Goal: Communication & Community: Answer question/provide support

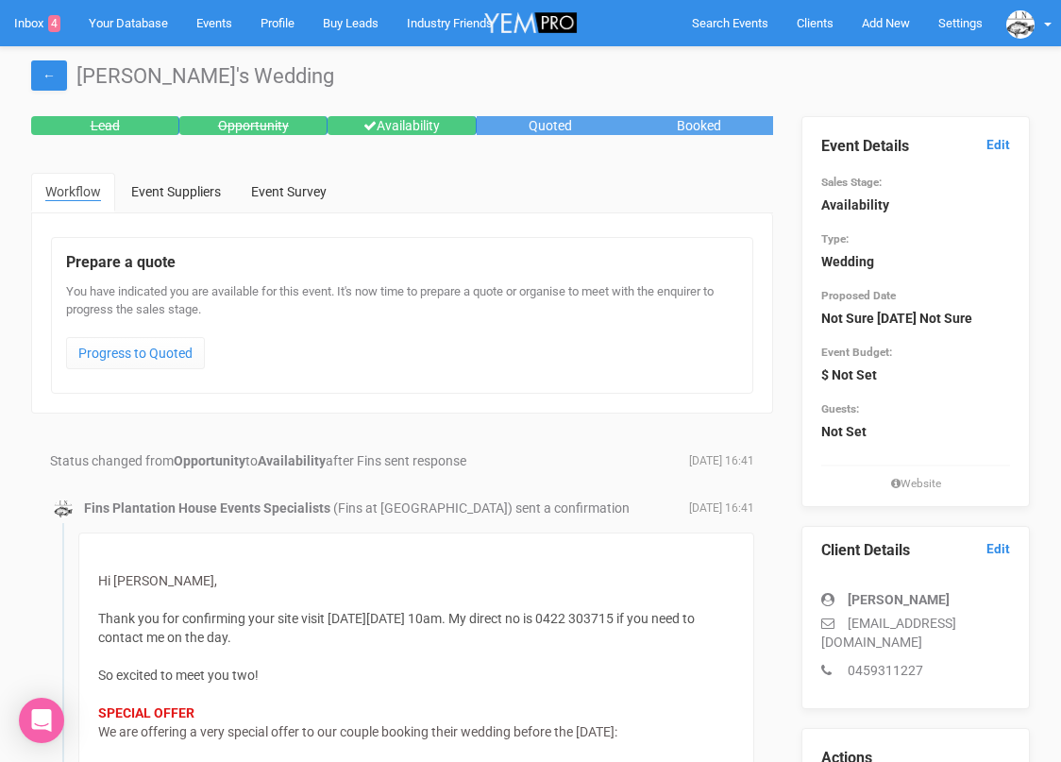
scroll to position [60, 0]
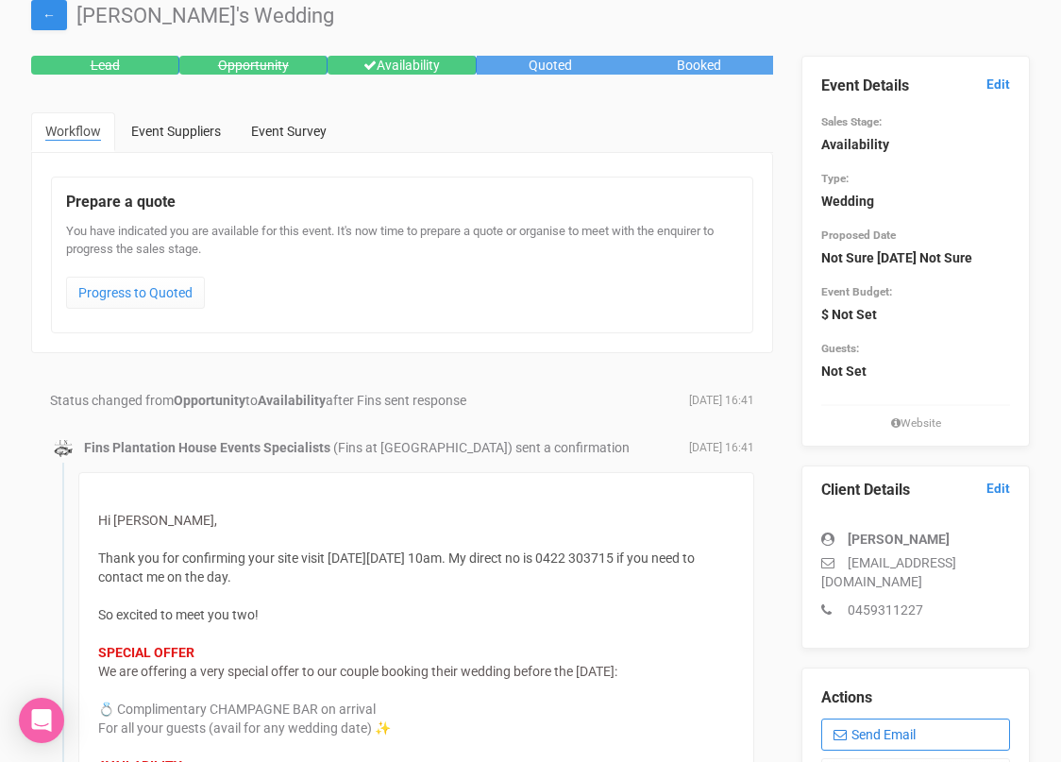
click at [864, 730] on link "Send Email" at bounding box center [915, 734] width 189 height 32
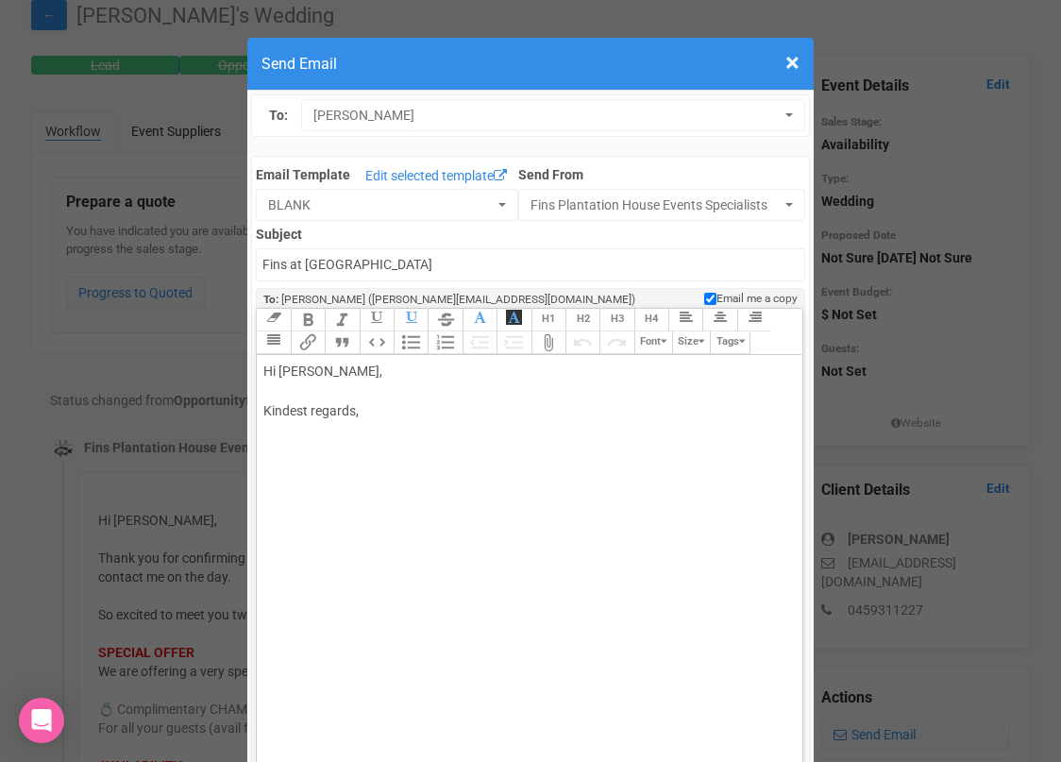
click at [356, 374] on div "Hi [PERSON_NAME], Kindest regards," at bounding box center [525, 410] width 525 height 99
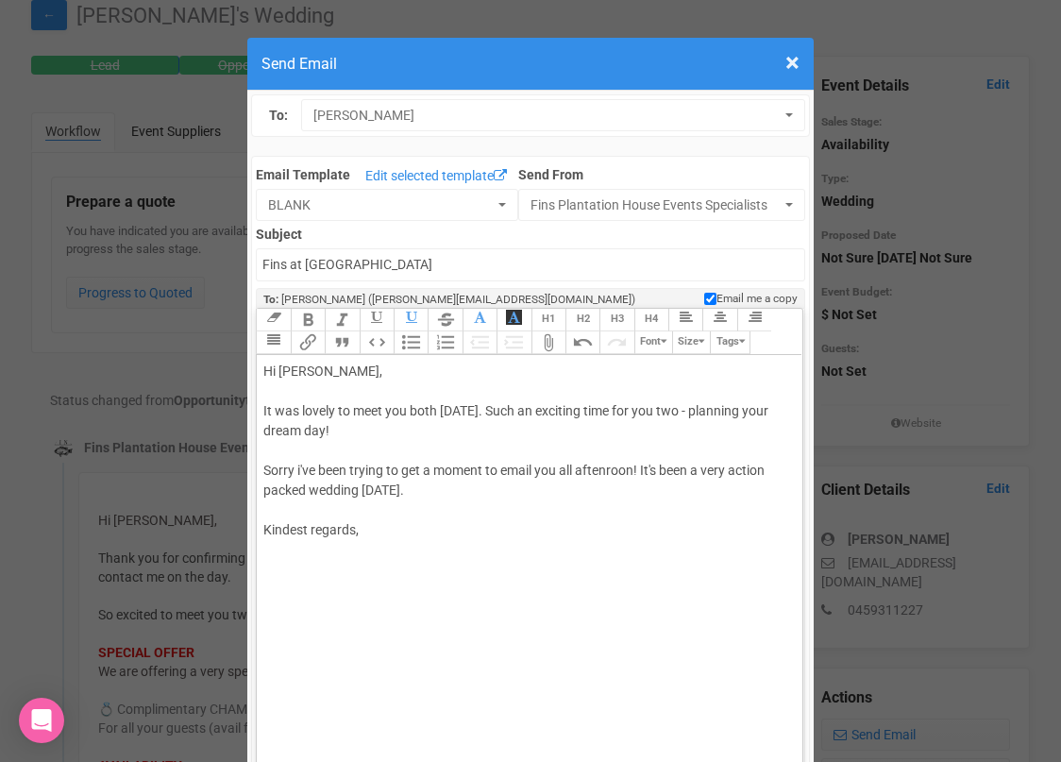
click at [479, 407] on div "Hi [PERSON_NAME], It was lovely to meet you both [DATE]. Such an exciting time …" at bounding box center [525, 470] width 525 height 218
click at [377, 434] on div "Hi [PERSON_NAME], It was lovely to meet you both [DATE]. Thi is such an excitin…" at bounding box center [525, 470] width 525 height 218
click at [424, 493] on div "Hi [PERSON_NAME], It was lovely to meet you both [DATE]. Thi is such an excitin…" at bounding box center [525, 470] width 525 height 218
click at [503, 407] on div "Hi [PERSON_NAME], It was lovely to meet you both [DATE]. Thi is such an excitin…" at bounding box center [525, 490] width 525 height 258
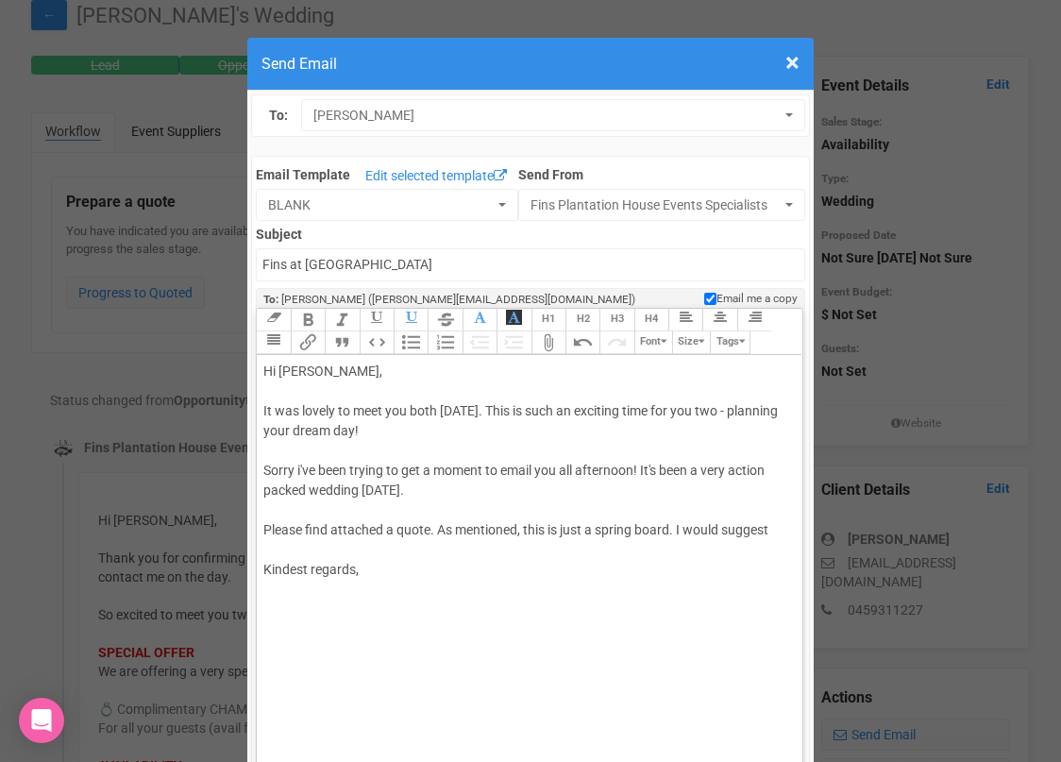
click at [465, 435] on div "Hi [PERSON_NAME], It was lovely to meet you both [DATE]. This is such an exciti…" at bounding box center [525, 490] width 525 height 258
click at [779, 530] on div "Hi [PERSON_NAME], It was lovely to meet you both [DATE]. This is such an exciti…" at bounding box center [525, 490] width 525 height 258
click at [544, 547] on div "Hi [PERSON_NAME], It was lovely to meet you both [DATE]. This is such an exciti…" at bounding box center [525, 499] width 525 height 277
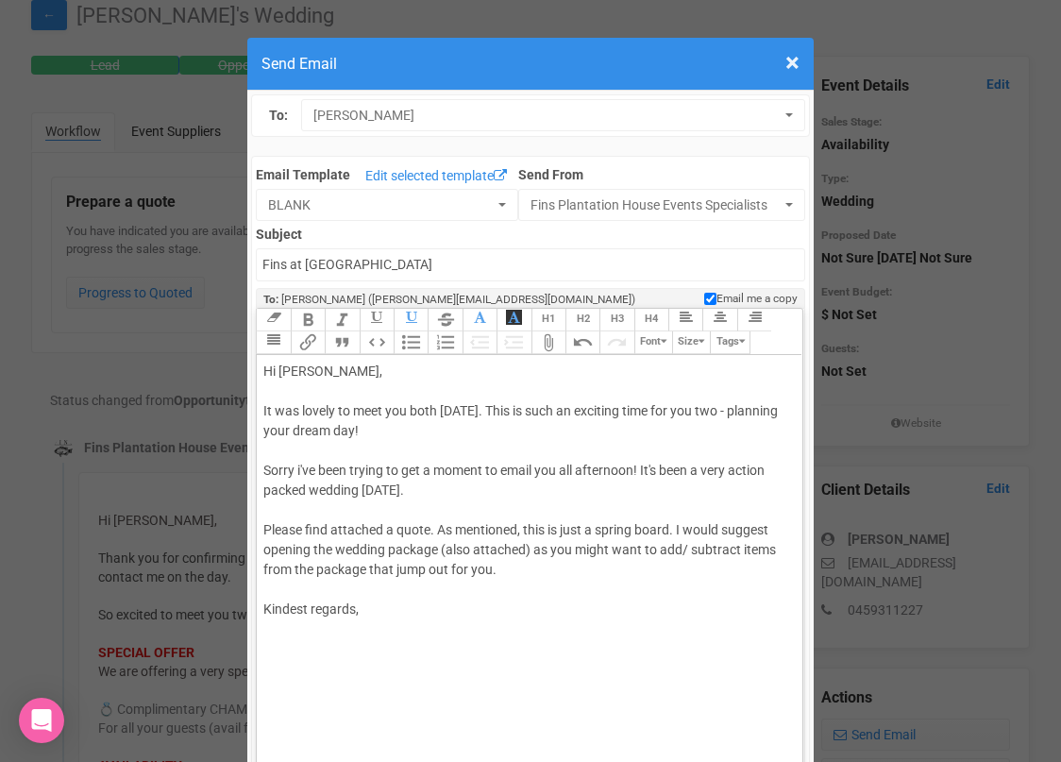
click at [516, 575] on div "Hi [PERSON_NAME], It was lovely to meet you both [DATE]. This is such an exciti…" at bounding box center [525, 509] width 525 height 297
click at [733, 610] on div "Hi [PERSON_NAME], It was lovely to meet you both [DATE]. This is such an exciti…" at bounding box center [525, 529] width 525 height 337
click at [650, 677] on div "Hi [PERSON_NAME], It was lovely to meet you both [DATE]. This is such an exciti…" at bounding box center [525, 529] width 525 height 337
click at [376, 348] on trix-toolbar "Link Unlink Bold Italic Strikethrough H1 H2 H3 H4 Link Quote Code Bullets Numbe…" at bounding box center [528, 332] width 545 height 46
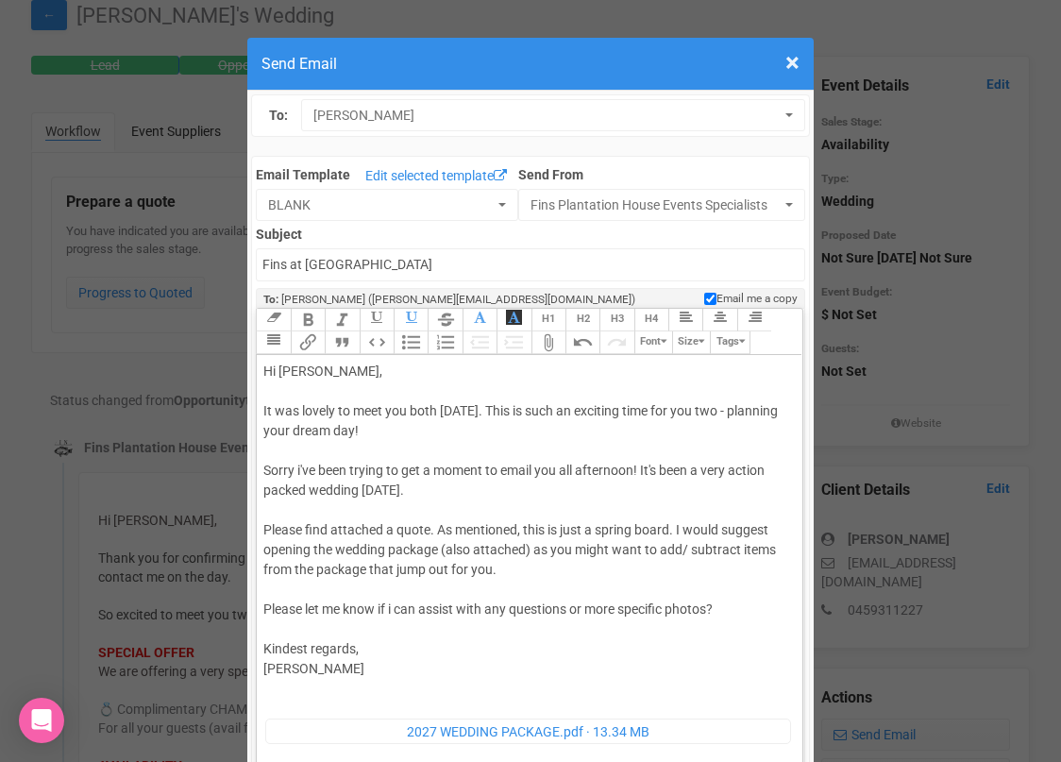
click at [375, 349] on trix-toolbar "Link Unlink Bold Italic Strikethrough H1 H2 H3 H4 Link Quote Code Bullets Numbe…" at bounding box center [528, 332] width 545 height 46
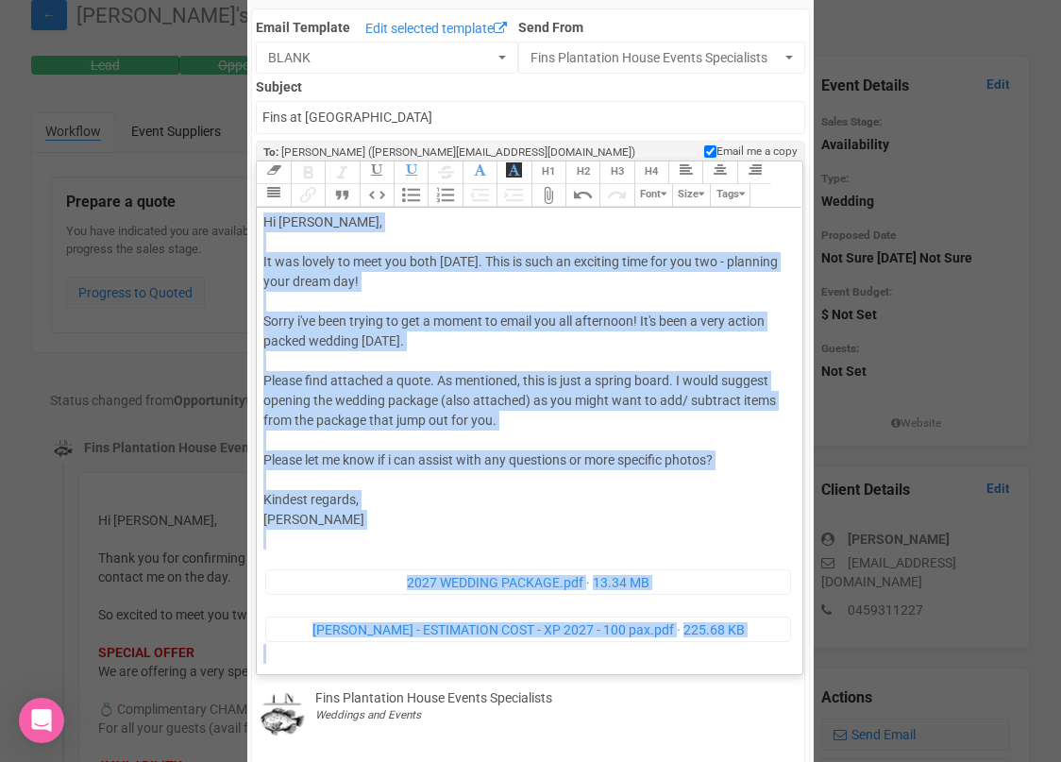
scroll to position [0, 0]
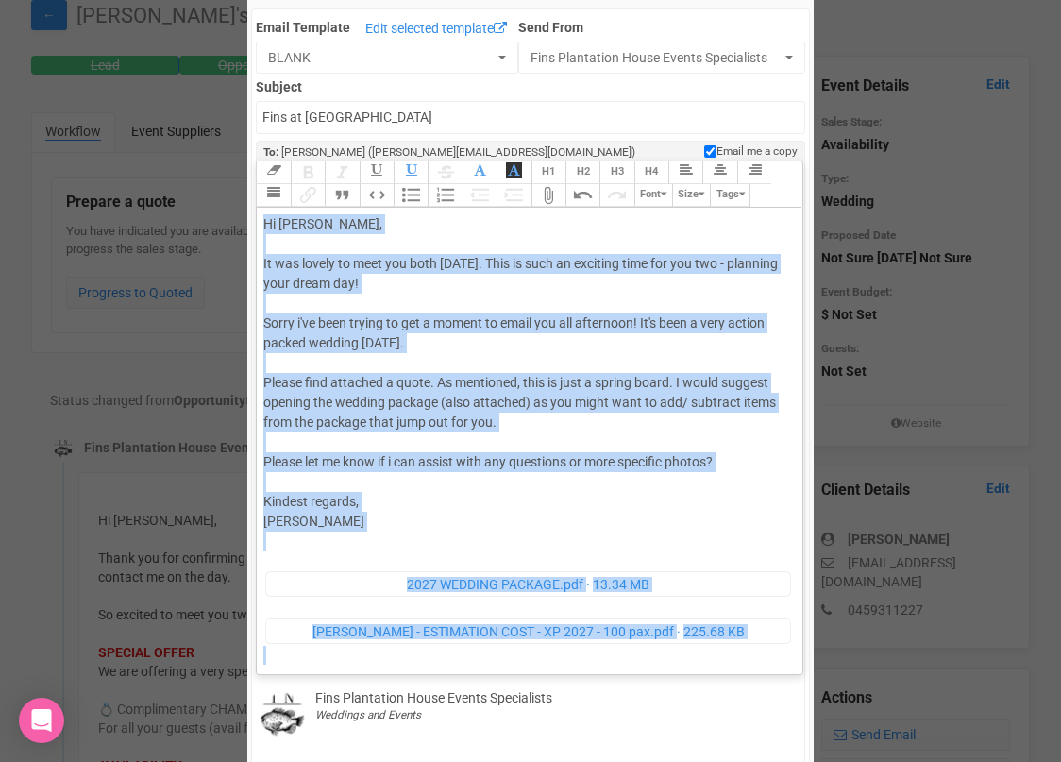
drag, startPoint x: 284, startPoint y: 669, endPoint x: 265, endPoint y: 201, distance: 468.5
click at [265, 201] on div "Link Unlink Bold Italic Strikethrough H1 H2 H3 H4 Link Quote Code Bullets Numbe…" at bounding box center [529, 412] width 545 height 503
type trix-editor "<div>Hi [PERSON_NAME],<br><br>It was lovely to meet you both [DATE]. This is su…"
copy div "Hi [PERSON_NAME], It was lovely to meet you both [DATE]. This is such an exciti…"
click at [419, 485] on div "Hi [PERSON_NAME], It was lovely to meet you both [DATE]. This is such an exciti…" at bounding box center [525, 449] width 525 height 471
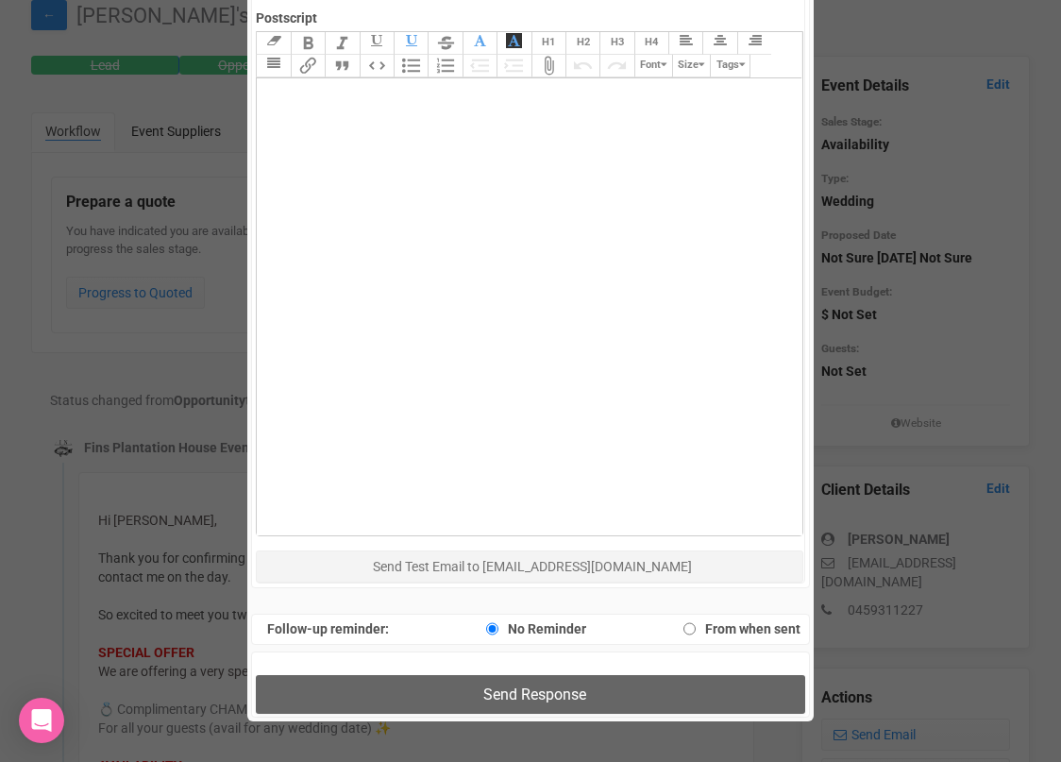
scroll to position [910, 0]
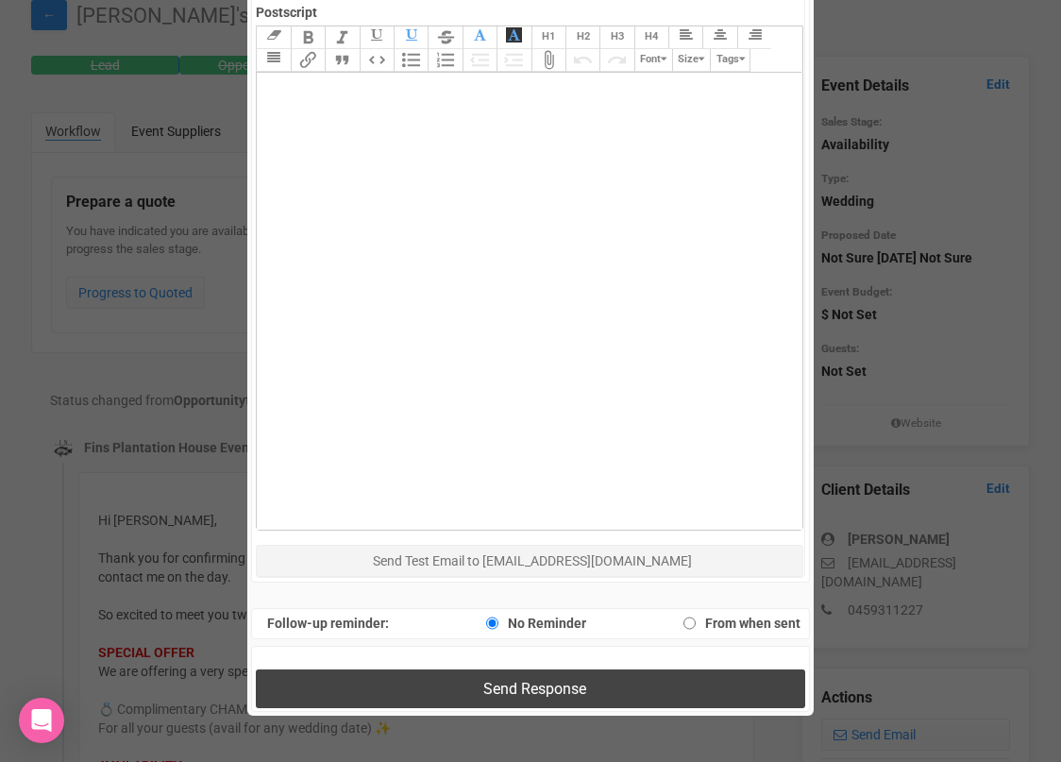
click at [449, 682] on button "Send Response" at bounding box center [530, 688] width 548 height 39
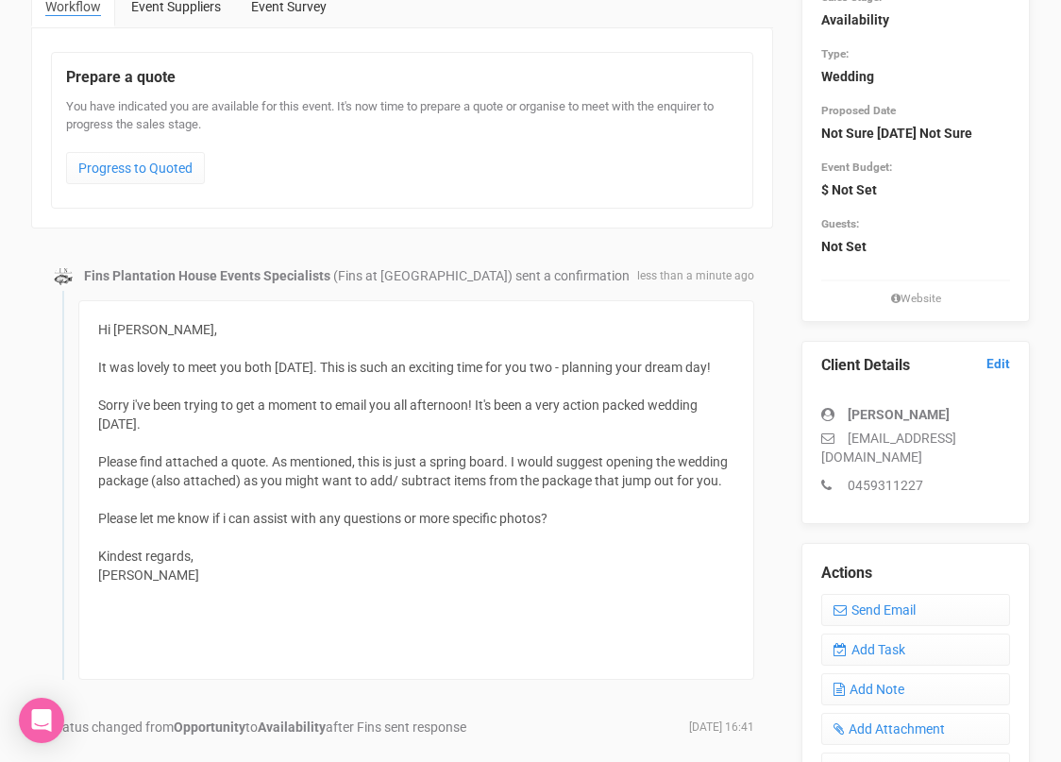
scroll to position [178, 0]
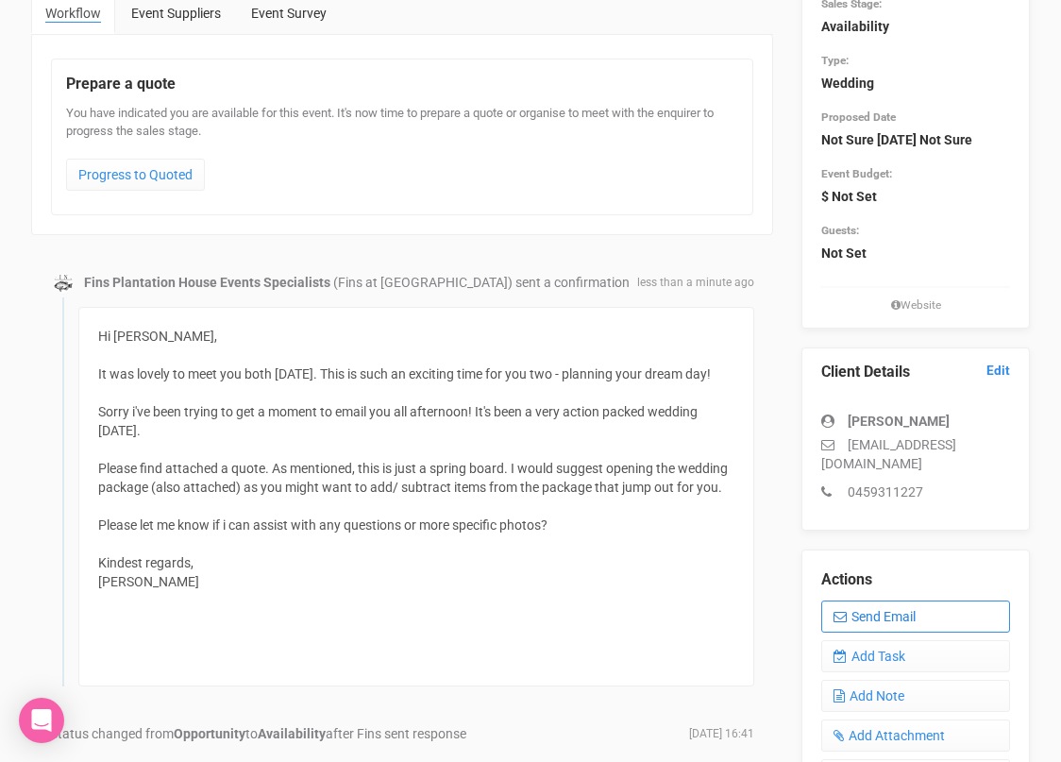
click at [852, 609] on link "Send Email" at bounding box center [915, 616] width 189 height 32
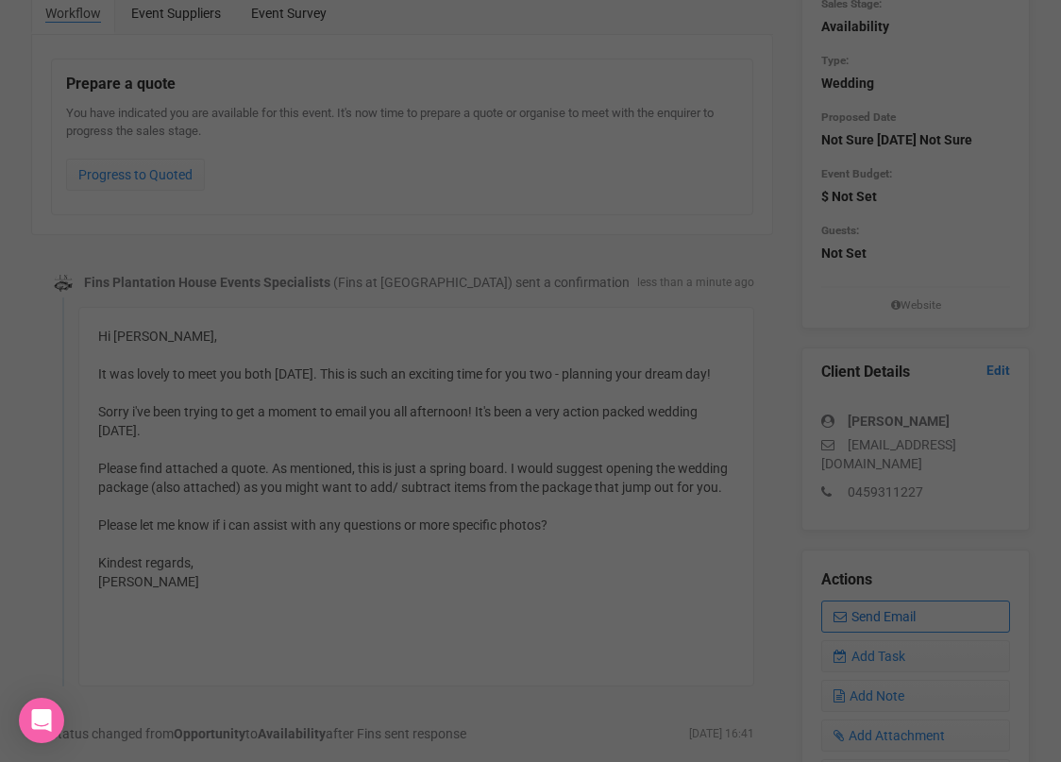
scroll to position [0, 0]
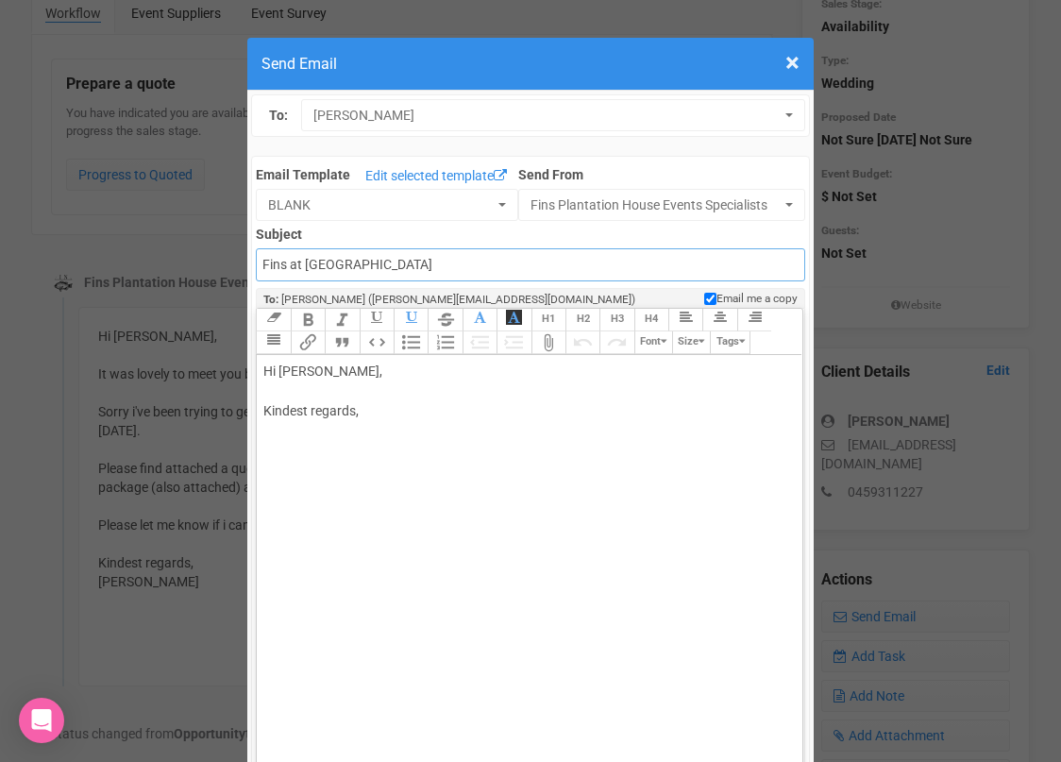
drag, startPoint x: 461, startPoint y: 265, endPoint x: 237, endPoint y: 262, distance: 224.6
type input "attachments on this email :)"
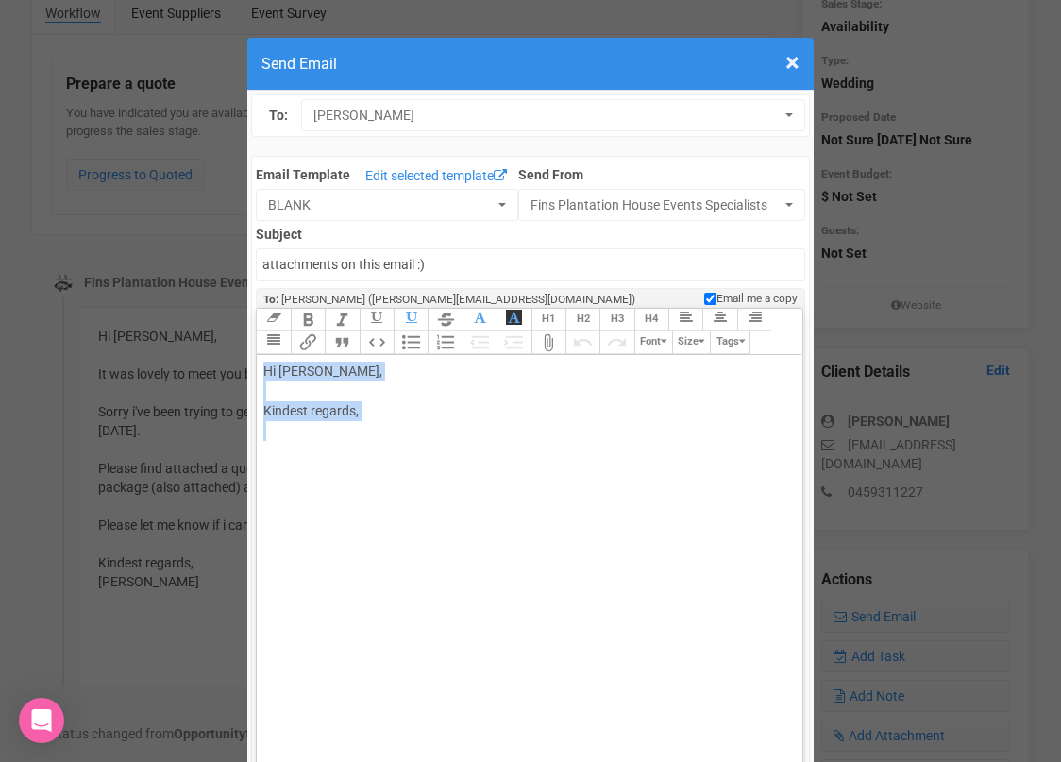
drag, startPoint x: 279, startPoint y: 445, endPoint x: 243, endPoint y: 354, distance: 98.7
paste trix-editor "<span style="background-color: rgb(255, 255, 255); font-family: Roboto, Helveti…"
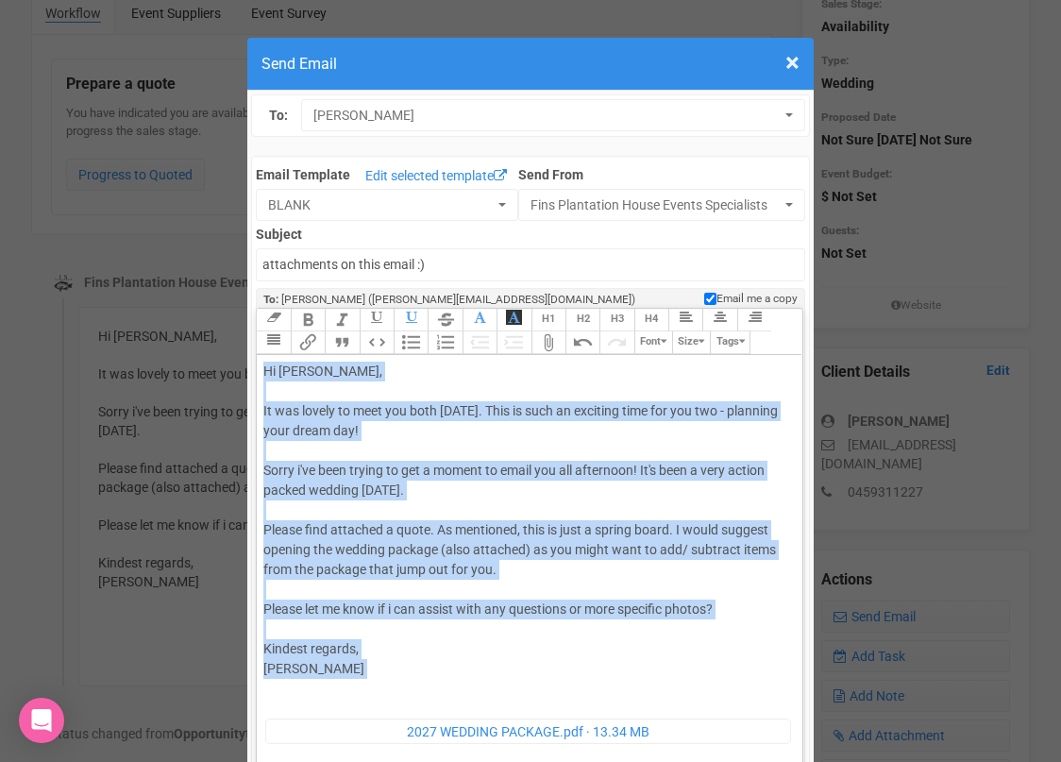
drag, startPoint x: 332, startPoint y: 696, endPoint x: 262, endPoint y: 366, distance: 336.7
click at [261, 367] on trix-editor "Hi [PERSON_NAME], It was lovely to meet you both [DATE]. This is such an exciti…" at bounding box center [529, 583] width 545 height 457
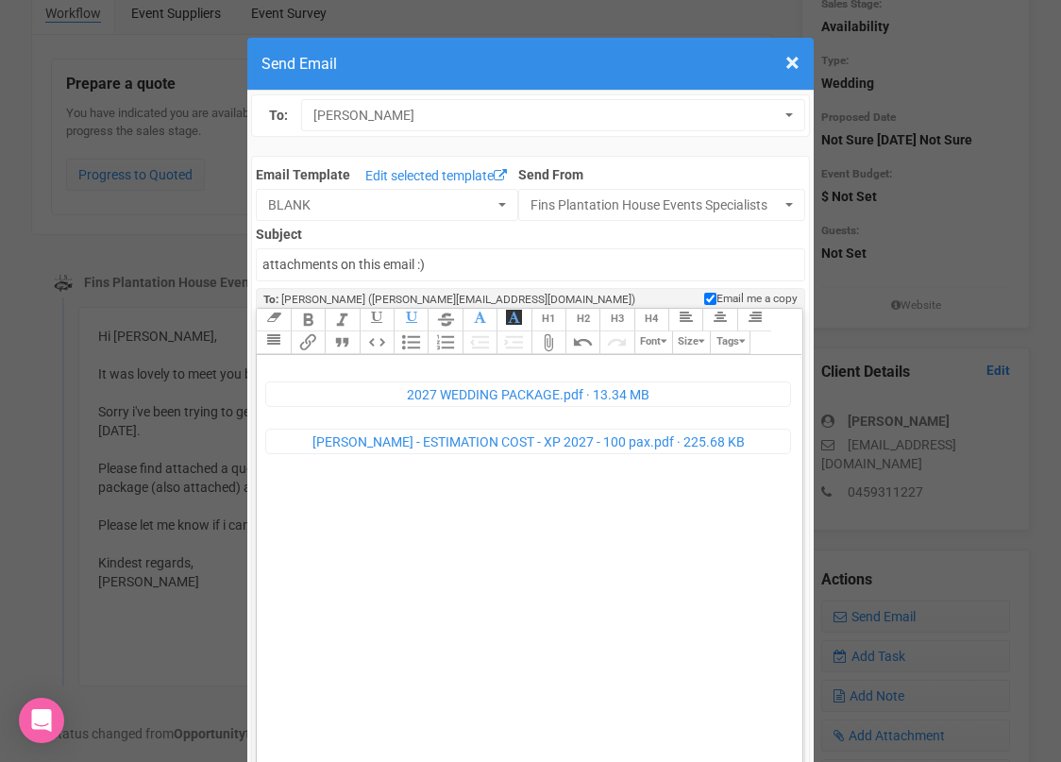
type trix-editor "<div><figure data-trix-attachment="{&quot;contentType&quot;:&quot;application/p…"
click at [360, 484] on trix-editor "﻿ 2027 WEDDING PACKAGE.pdf 13.34 MB ﻿ ﻿ [PERSON_NAME] - ESTIMATION COST - XP 20…" at bounding box center [529, 583] width 545 height 457
click at [577, 556] on trix-editor "﻿ 2027 WEDDING PACKAGE.pdf 13.34 MB ﻿ ﻿ [PERSON_NAME] - ESTIMATION COST - XP 20…" at bounding box center [529, 583] width 545 height 457
click at [580, 494] on figure "Ben + [PERSON_NAME]-24.jpg 0 Bytes" at bounding box center [658, 486] width 262 height 20
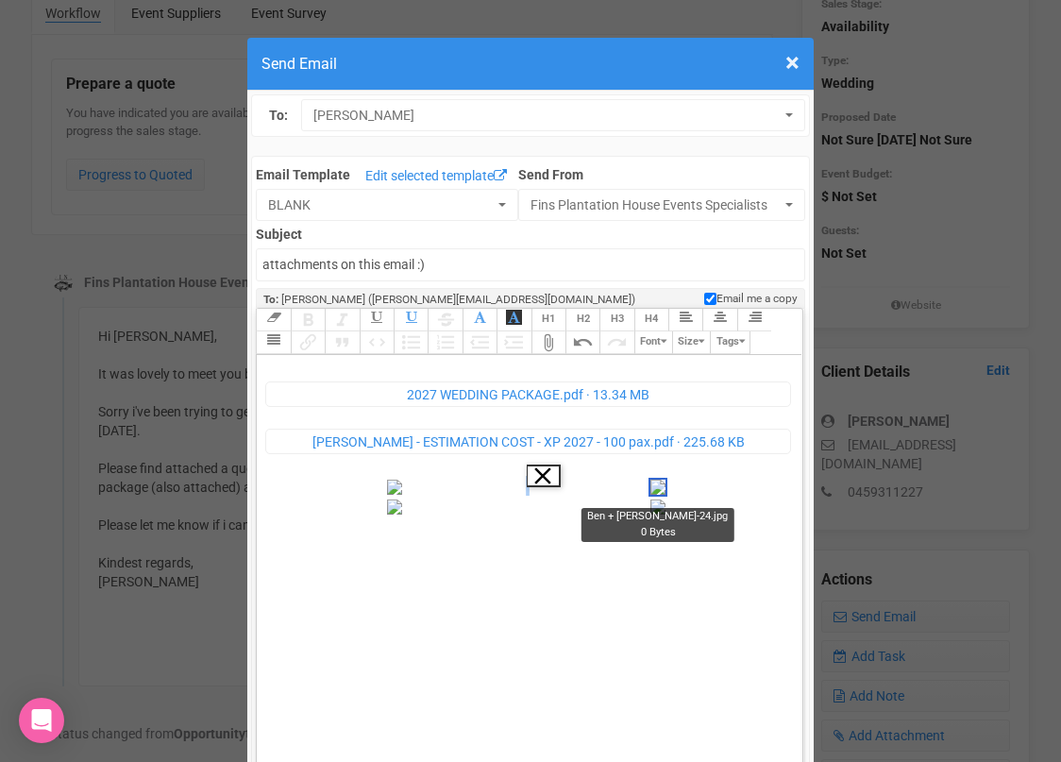
click at [552, 477] on button "Remove" at bounding box center [544, 475] width 34 height 23
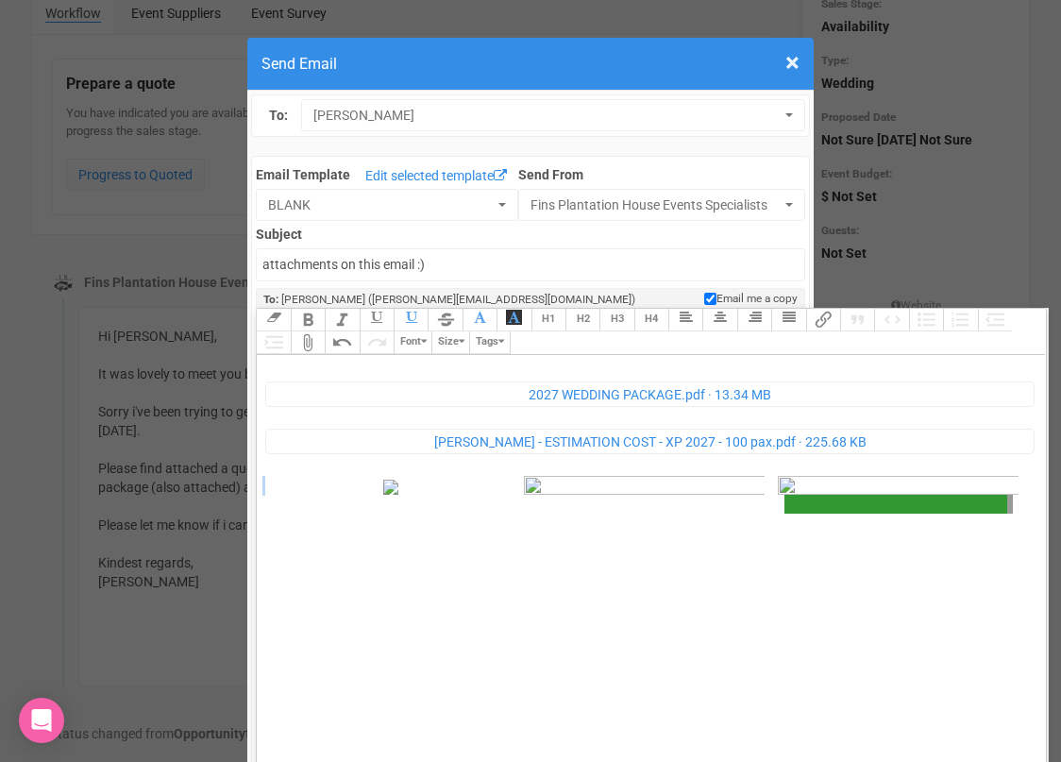
click at [356, 484] on figure "Ben + [PERSON_NAME]-22.jpg 0 Bytes" at bounding box center [390, 656] width 254 height 360
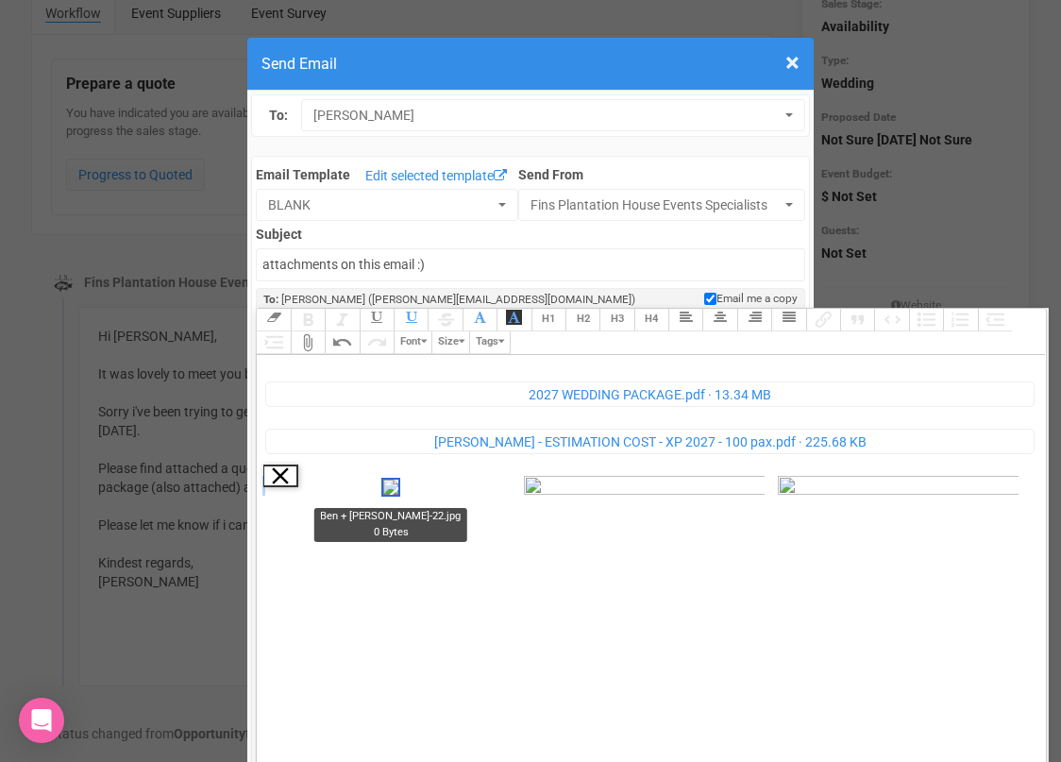
click at [282, 479] on button "Remove" at bounding box center [280, 475] width 34 height 23
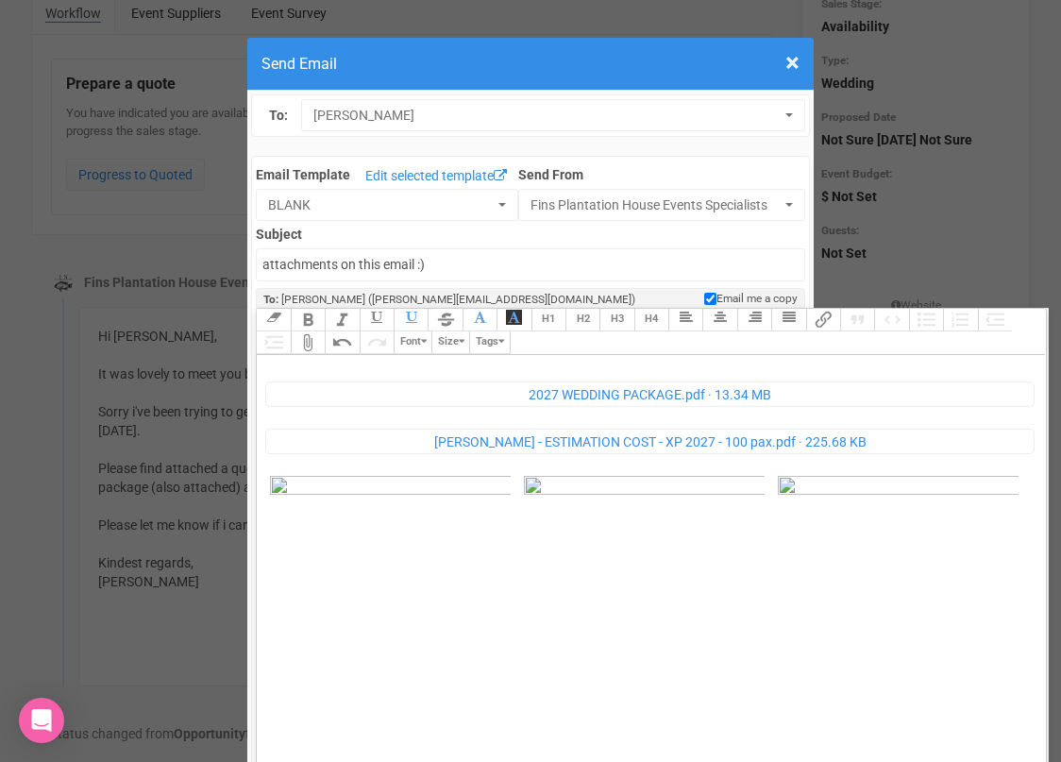
scroll to position [17, 0]
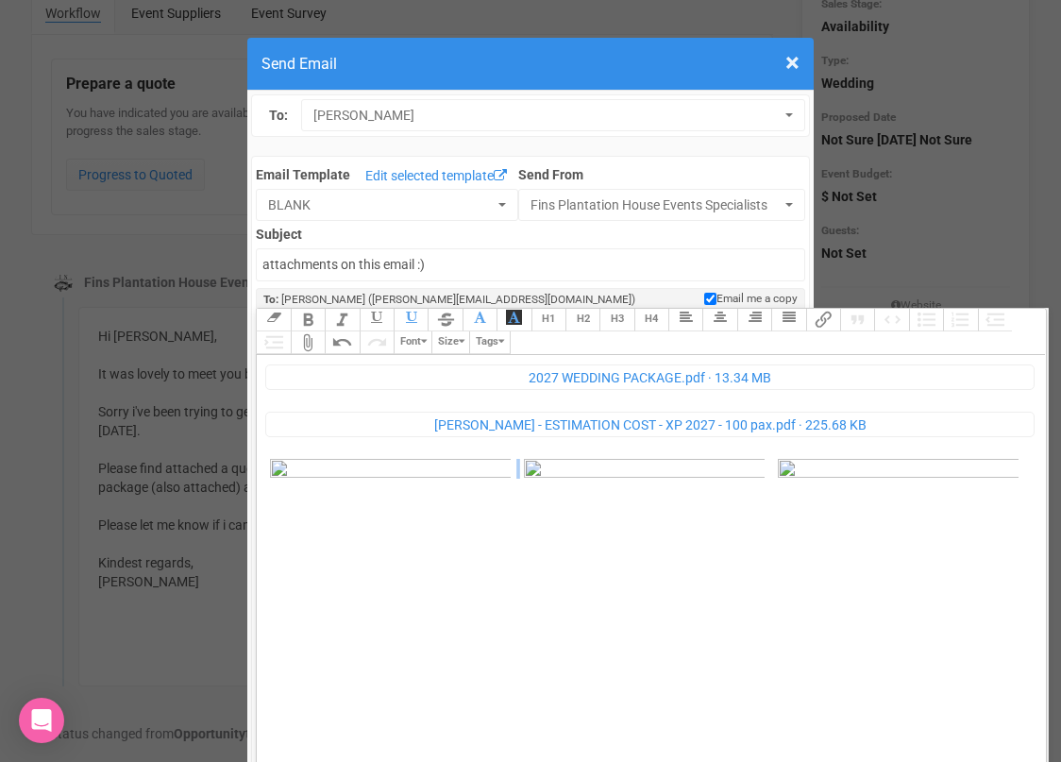
click at [517, 688] on figure "Ben + [PERSON_NAME]-24.jpg 620.43 KB" at bounding box center [644, 639] width 254 height 360
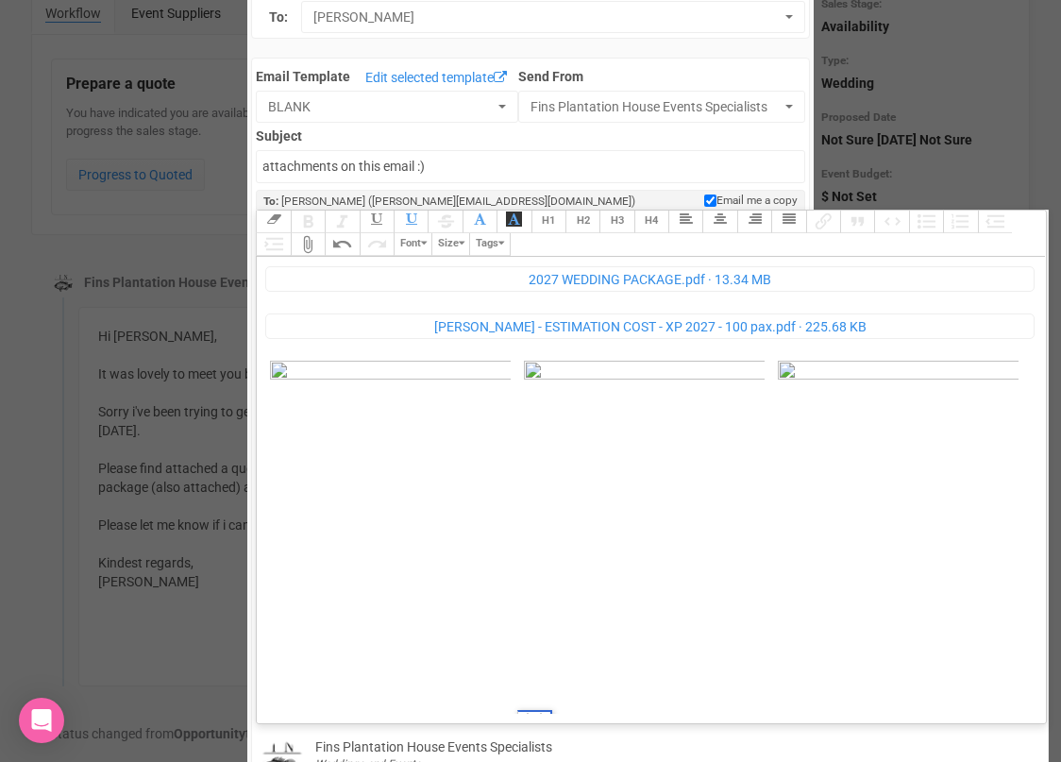
scroll to position [116, 0]
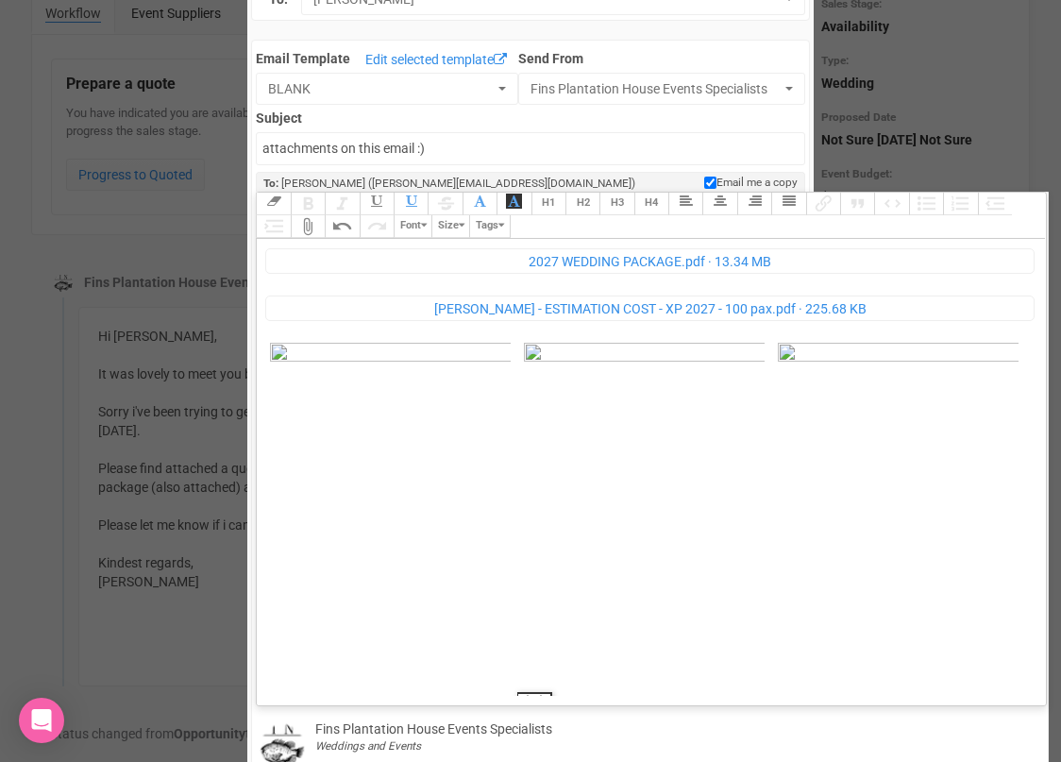
click at [517, 692] on button "Remove" at bounding box center [534, 703] width 34 height 23
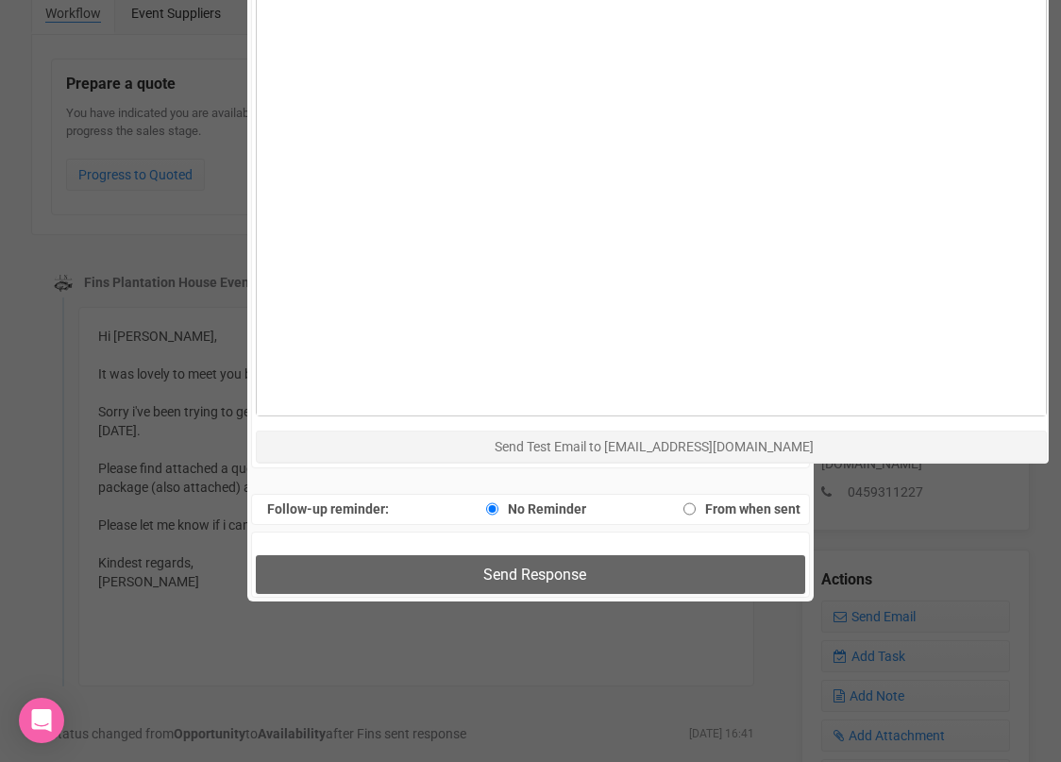
scroll to position [1147, 0]
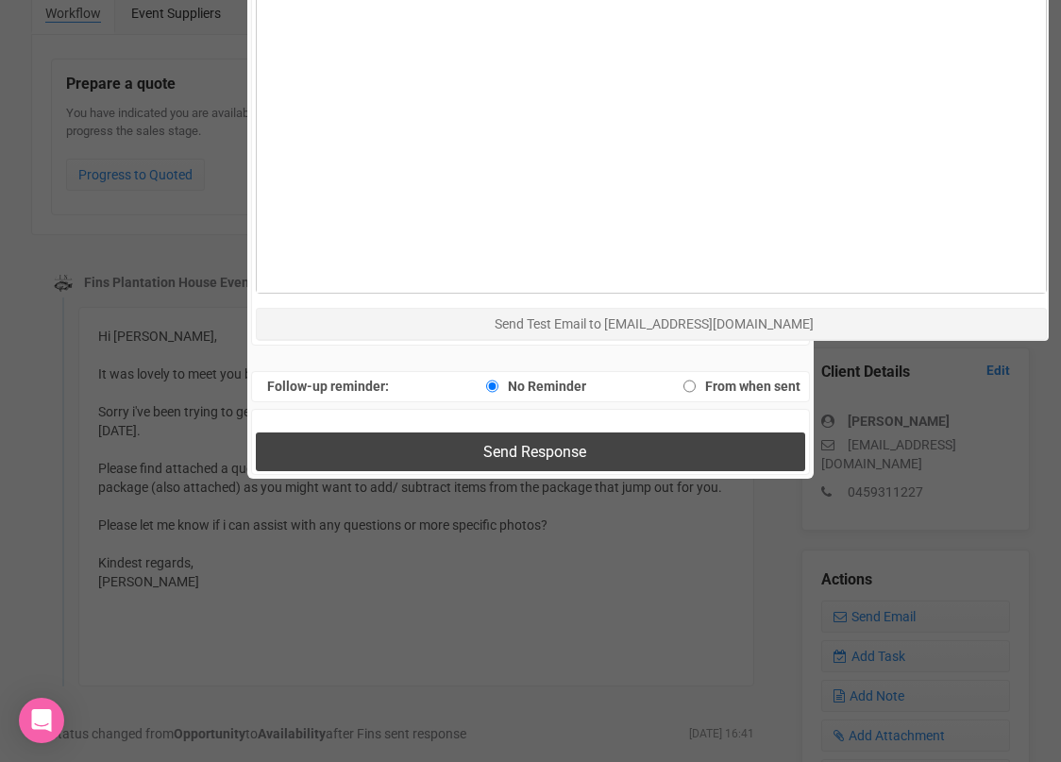
click at [548, 447] on span "Send Response" at bounding box center [534, 452] width 103 height 18
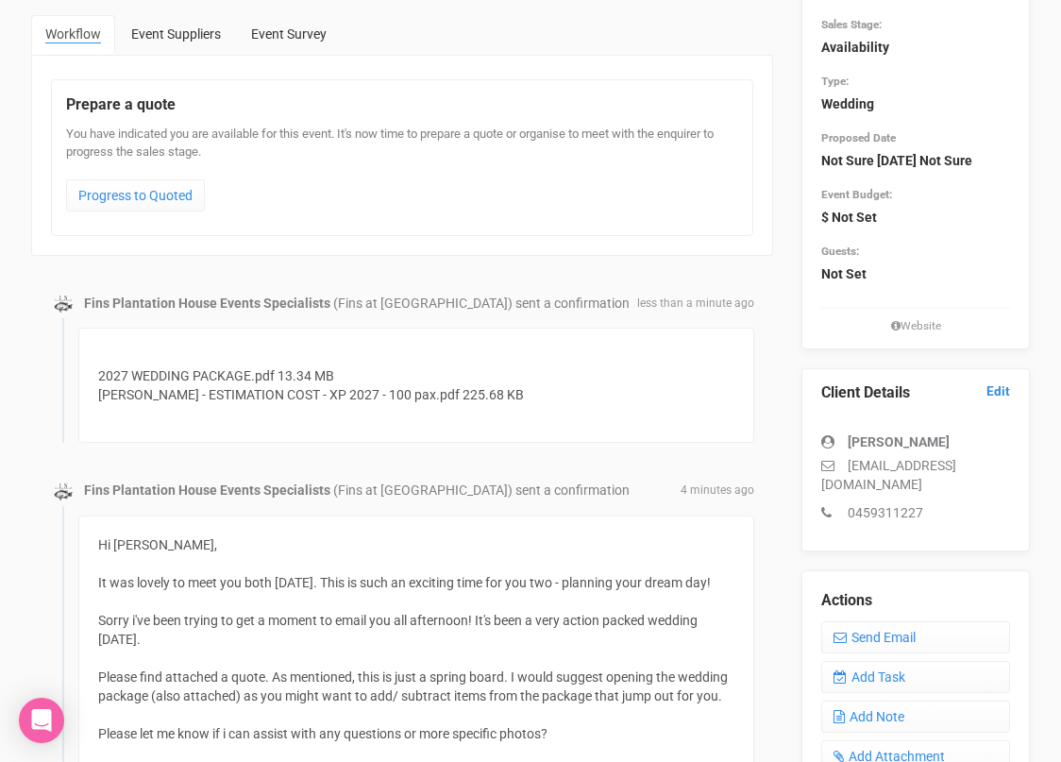
scroll to position [157, 0]
click at [866, 633] on link "Send Email" at bounding box center [915, 638] width 189 height 32
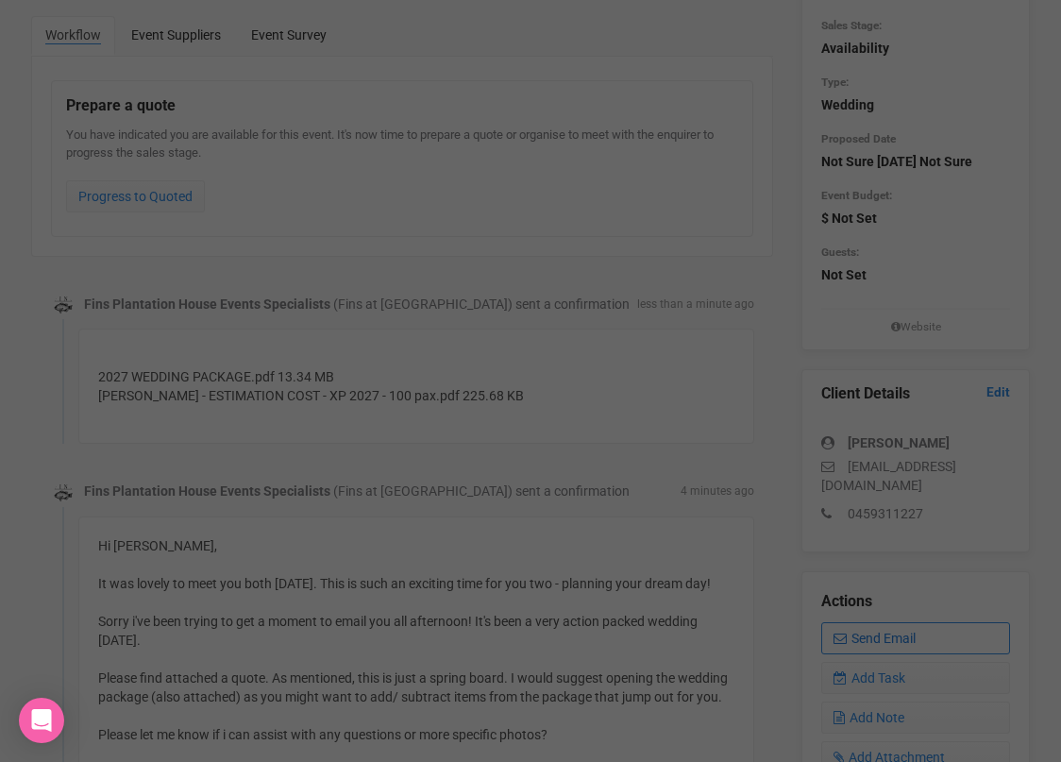
scroll to position [0, 0]
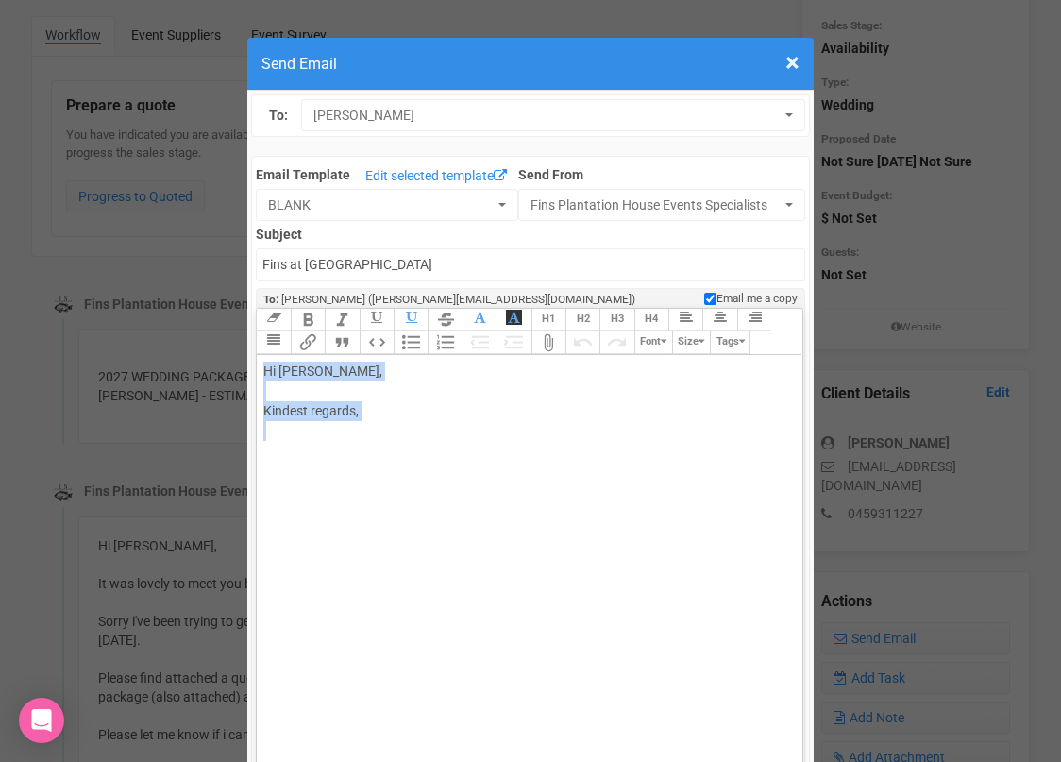
drag, startPoint x: 285, startPoint y: 442, endPoint x: 253, endPoint y: 360, distance: 88.1
type trix-editor "<div>Hi [PERSON_NAME],<br><br>Kindest regards,<br><br><br></div>"
click at [378, 347] on trix-toolbar "Link Unlink Bold Italic Strikethrough H1 H2 H3 H4 Link Quote Code Bullets Numbe…" at bounding box center [528, 332] width 545 height 46
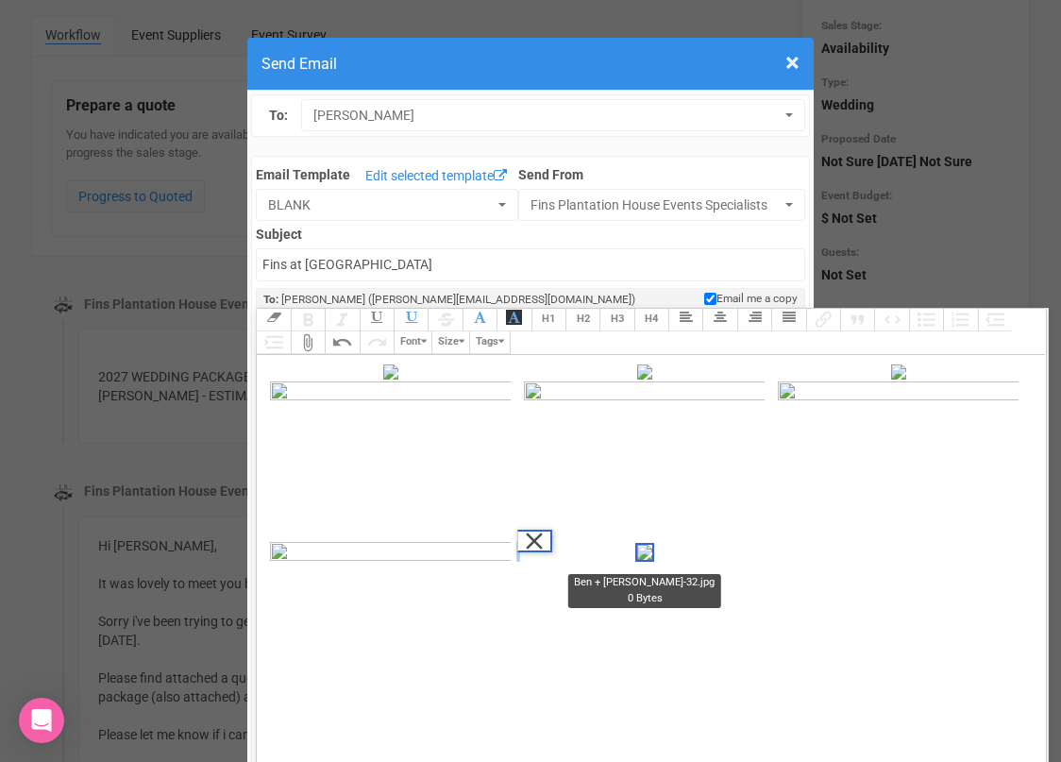
click at [535, 542] on figure "Ben + [PERSON_NAME]-32.jpg 0 Bytes Remove [PERSON_NAME] + [PERSON_NAME]-32.jpg …" at bounding box center [644, 722] width 254 height 360
click at [517, 529] on button "Remove" at bounding box center [534, 540] width 34 height 23
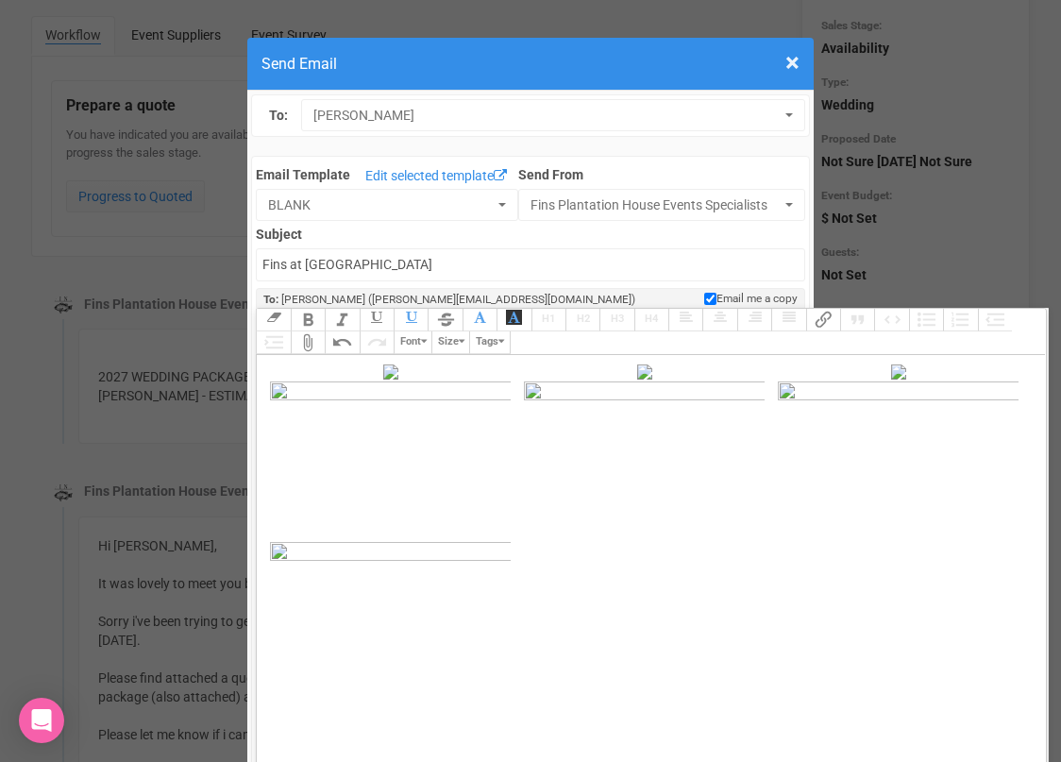
click at [607, 503] on div "﻿ [PERSON_NAME] + [PERSON_NAME]-52.jpg 0 Bytes ﻿ ﻿ Ben + [PERSON_NAME]-55.jpg 0…" at bounding box center [647, 631] width 769 height 541
click at [539, 375] on figure "Ben + [PERSON_NAME]-55.jpg 0 Bytes" at bounding box center [644, 371] width 254 height 20
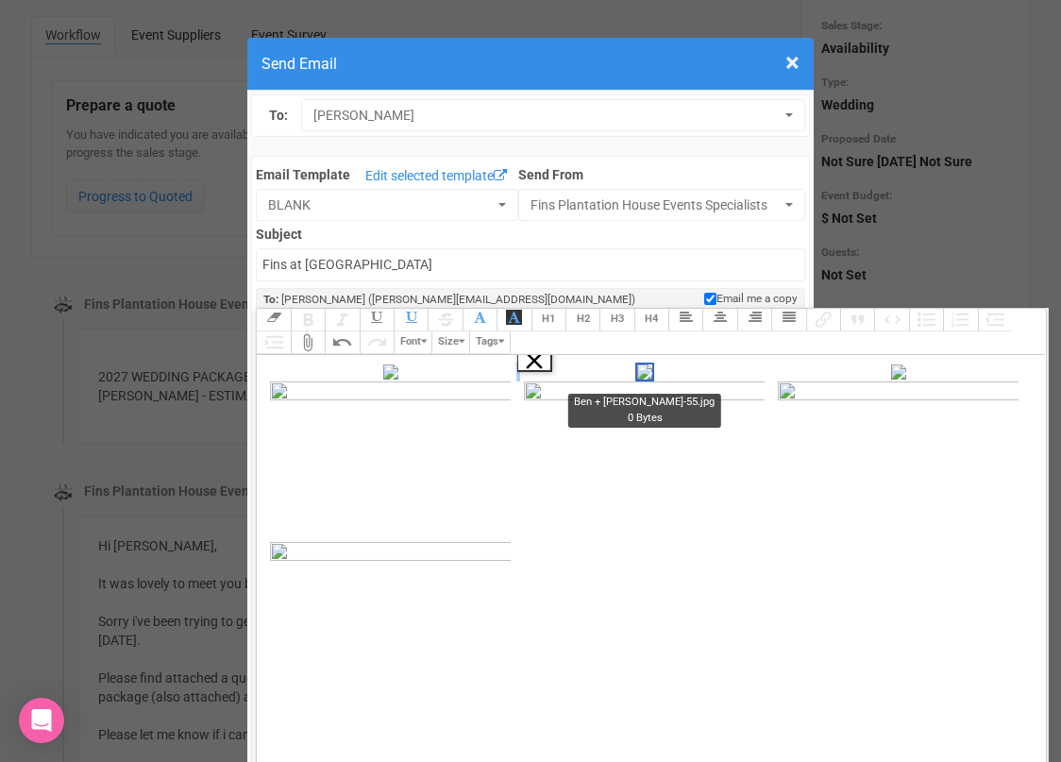
click at [517, 361] on button "Remove" at bounding box center [534, 360] width 34 height 23
click at [517, 369] on figure "Ben + [PERSON_NAME]-51.jpg 0 Bytes Remove [PERSON_NAME] + [PERSON_NAME]-51.jpg …" at bounding box center [644, 441] width 254 height 160
click at [517, 366] on button "Remove" at bounding box center [534, 360] width 34 height 23
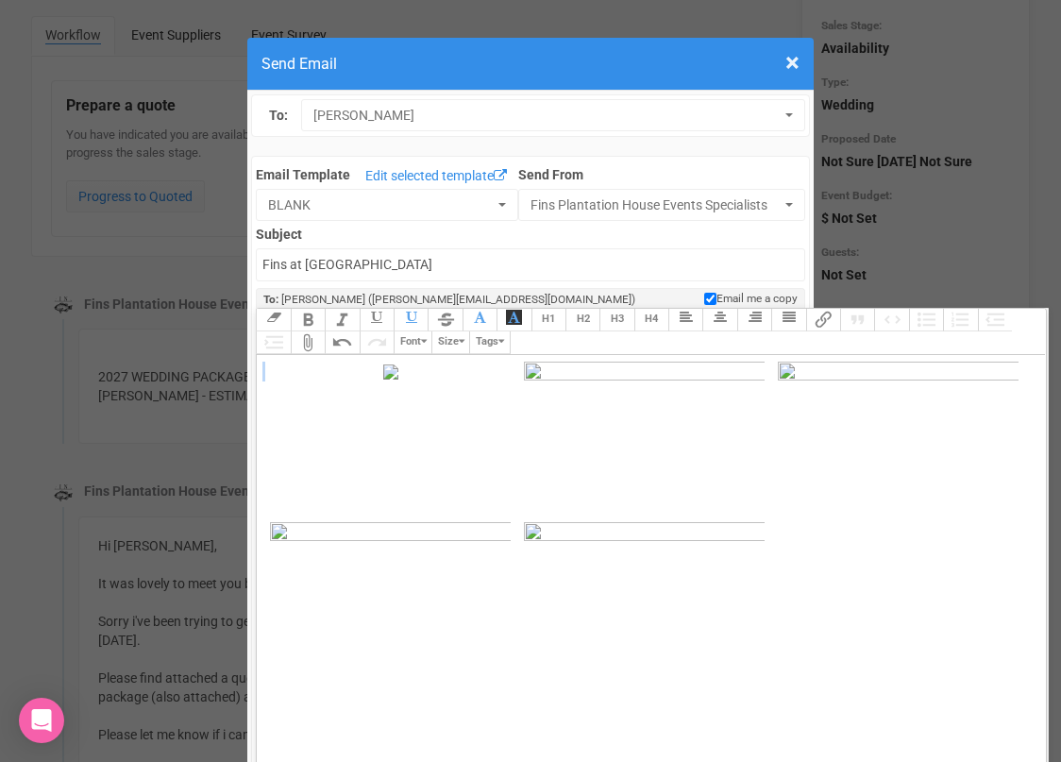
click at [354, 369] on figure "Ben + [PERSON_NAME]-52.jpg 0 Bytes" at bounding box center [390, 441] width 254 height 160
click at [282, 365] on button "Remove" at bounding box center [280, 360] width 34 height 23
click at [355, 425] on figure "Ben + [PERSON_NAME]-25.jpg 380.19 KB" at bounding box center [455, 484] width 385 height 247
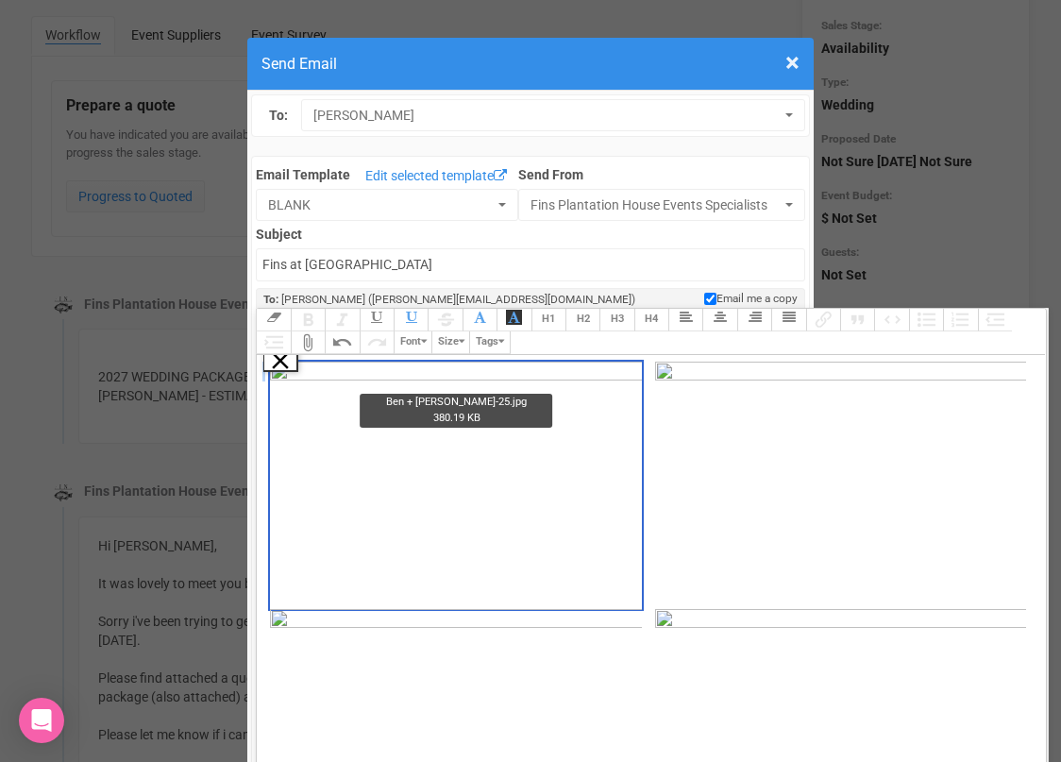
click at [278, 362] on button "Remove" at bounding box center [280, 360] width 34 height 23
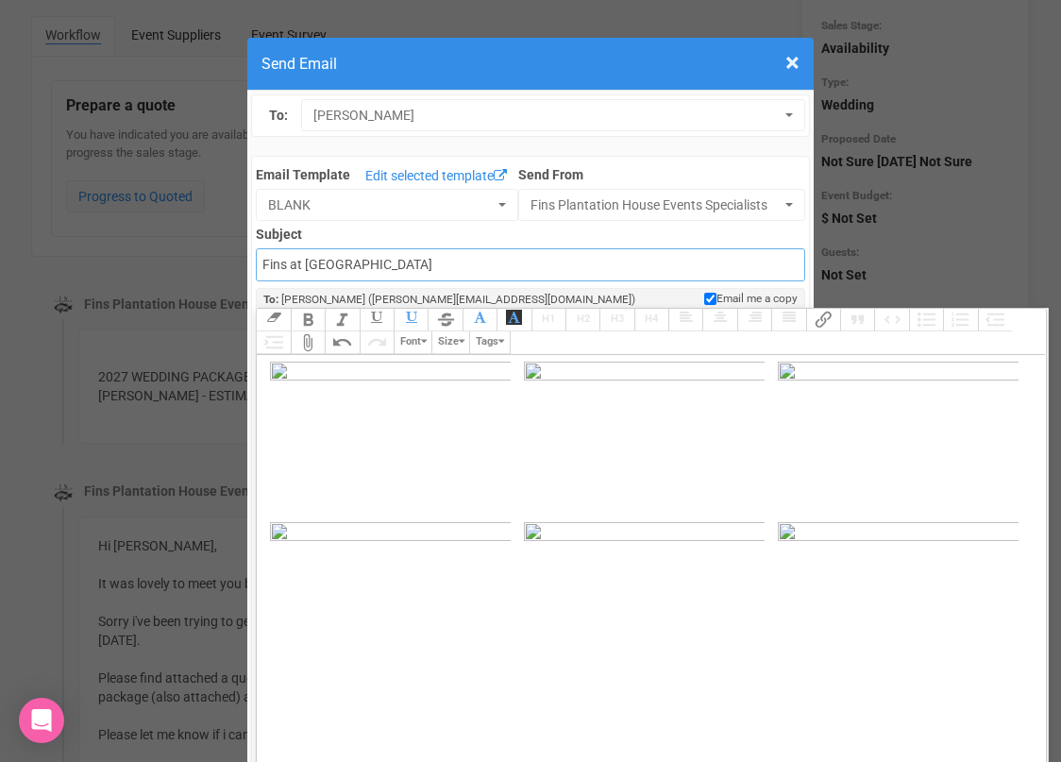
drag, startPoint x: 417, startPoint y: 268, endPoint x: 232, endPoint y: 276, distance: 185.1
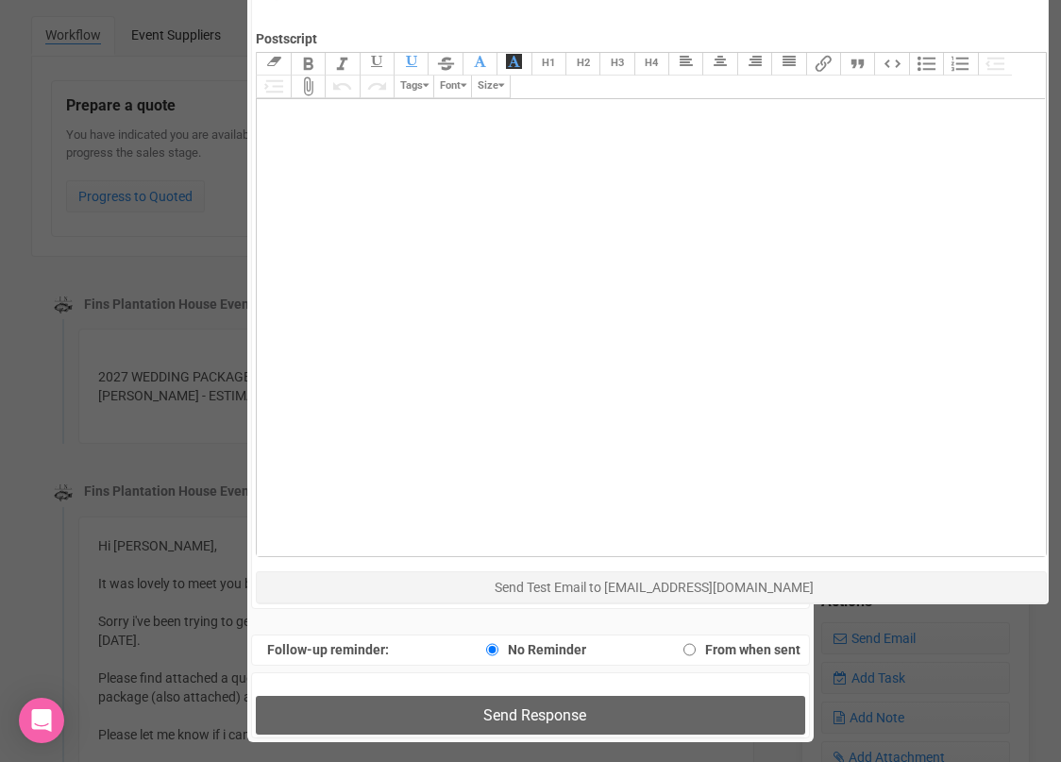
scroll to position [992, 0]
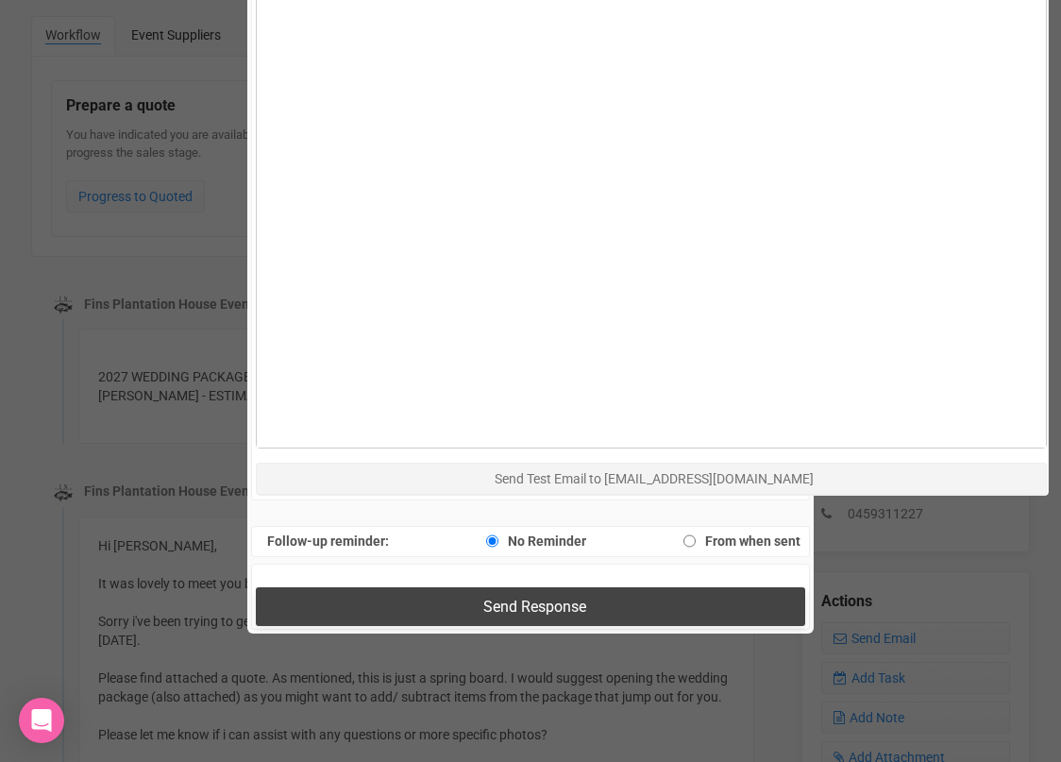
type input "Fins at plantation house- photos"
click at [418, 599] on button "Send Response" at bounding box center [530, 606] width 548 height 39
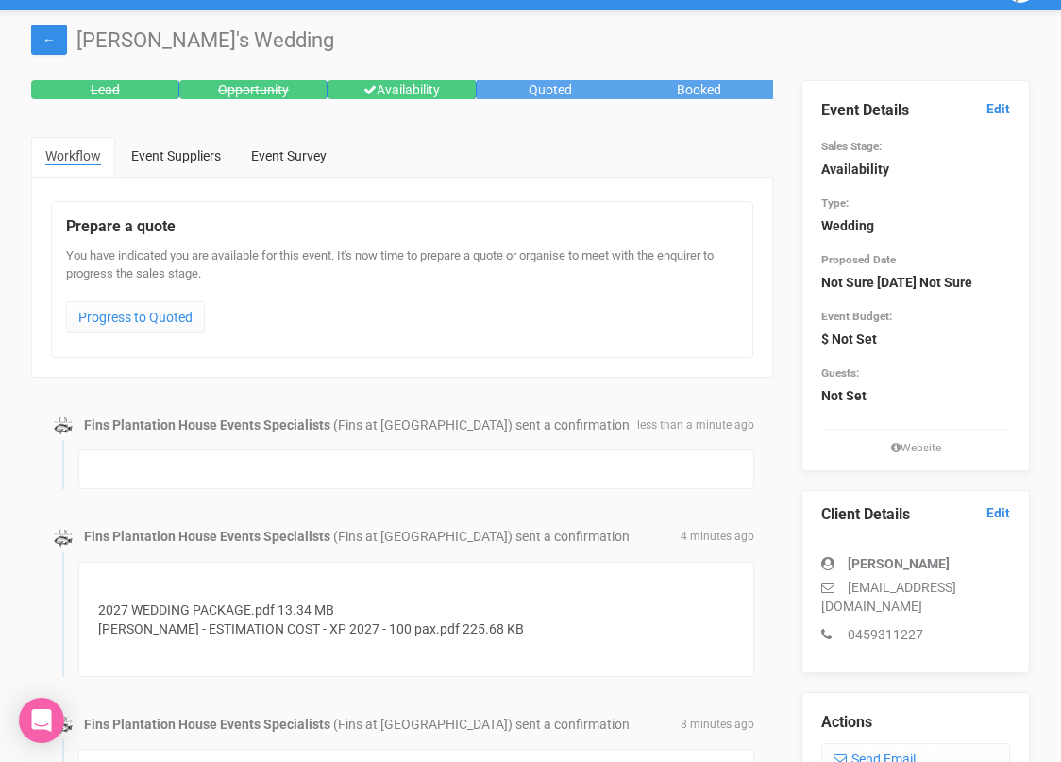
scroll to position [35, 0]
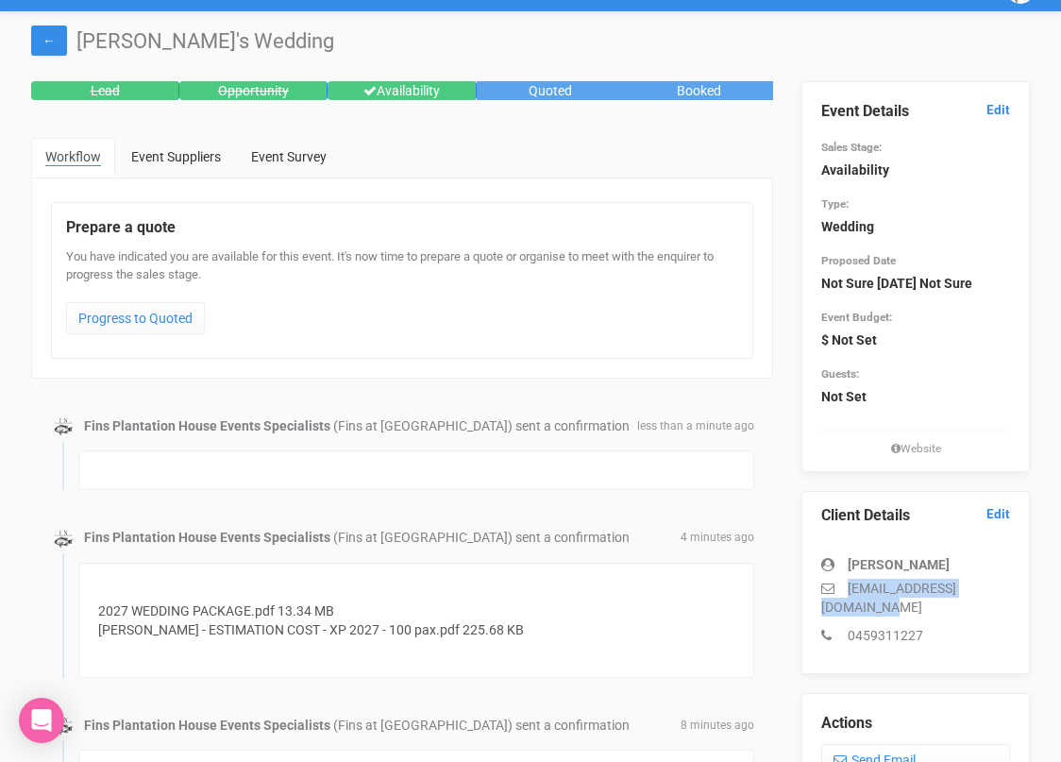
drag, startPoint x: 995, startPoint y: 611, endPoint x: 816, endPoint y: 613, distance: 178.4
click at [816, 613] on div "Client Details Edit [PERSON_NAME] [PERSON_NAME][EMAIL_ADDRESS][DOMAIN_NAME] 045…" at bounding box center [915, 582] width 228 height 183
copy p "[EMAIL_ADDRESS][DOMAIN_NAME]"
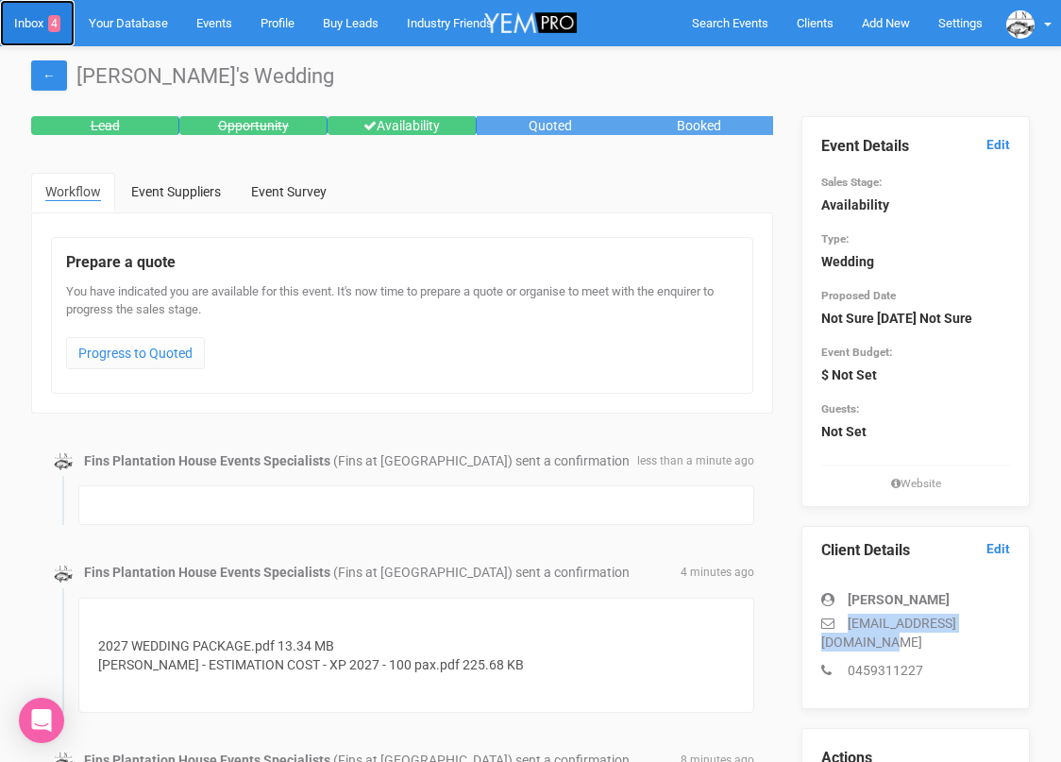
click at [35, 24] on link "Inbox 4" at bounding box center [37, 23] width 75 height 46
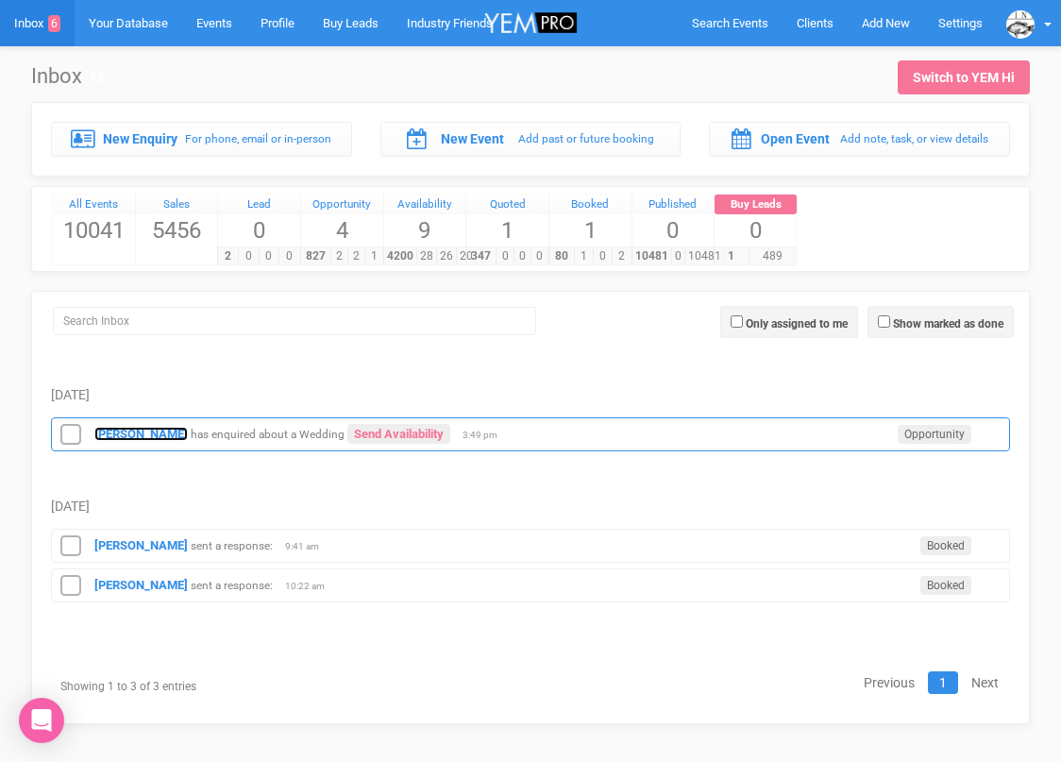
click at [140, 428] on strong "[PERSON_NAME]" at bounding box center [140, 434] width 93 height 14
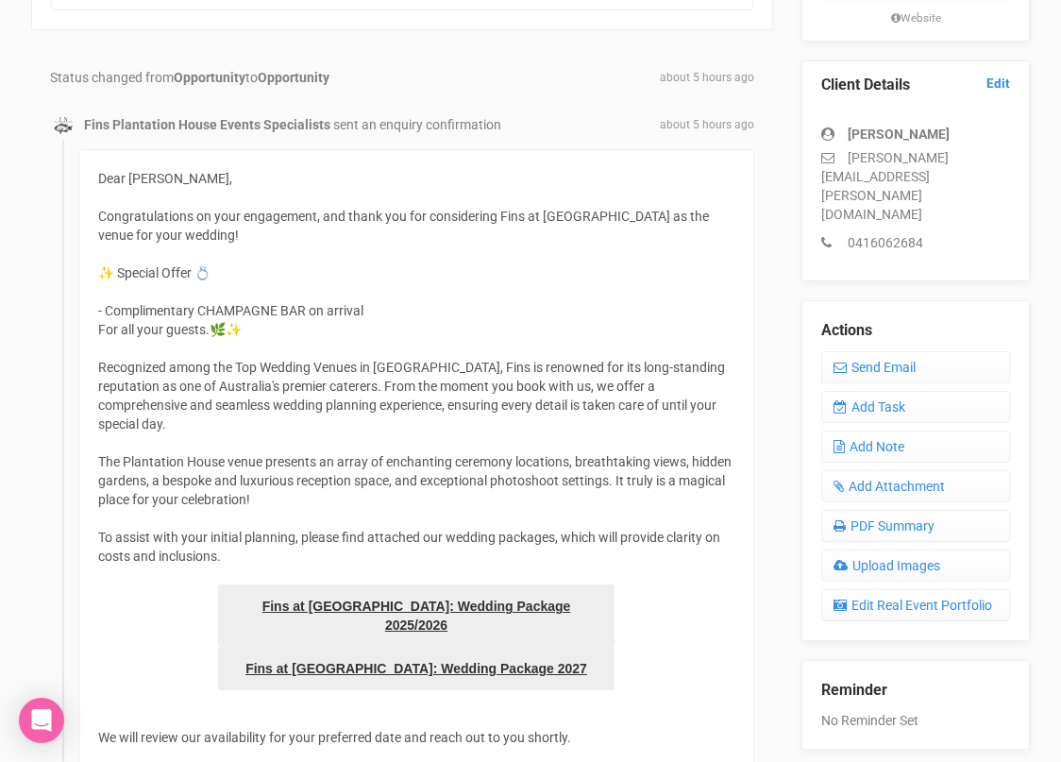
scroll to position [444, 0]
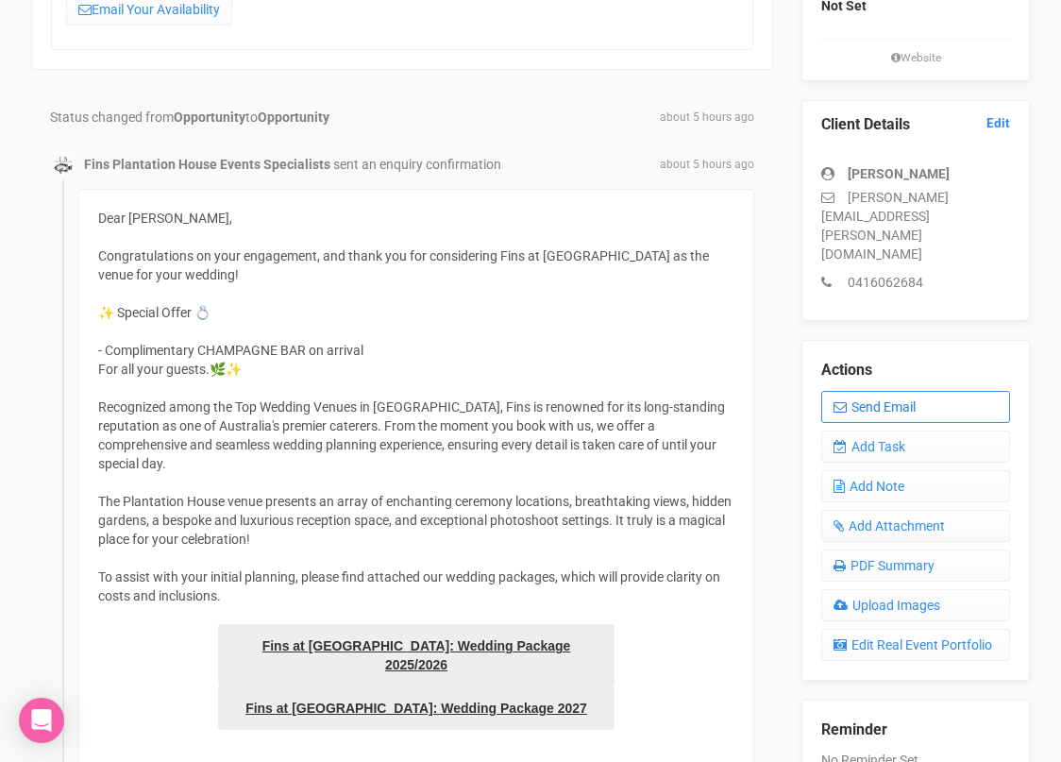
click at [891, 391] on link "Send Email" at bounding box center [915, 407] width 189 height 32
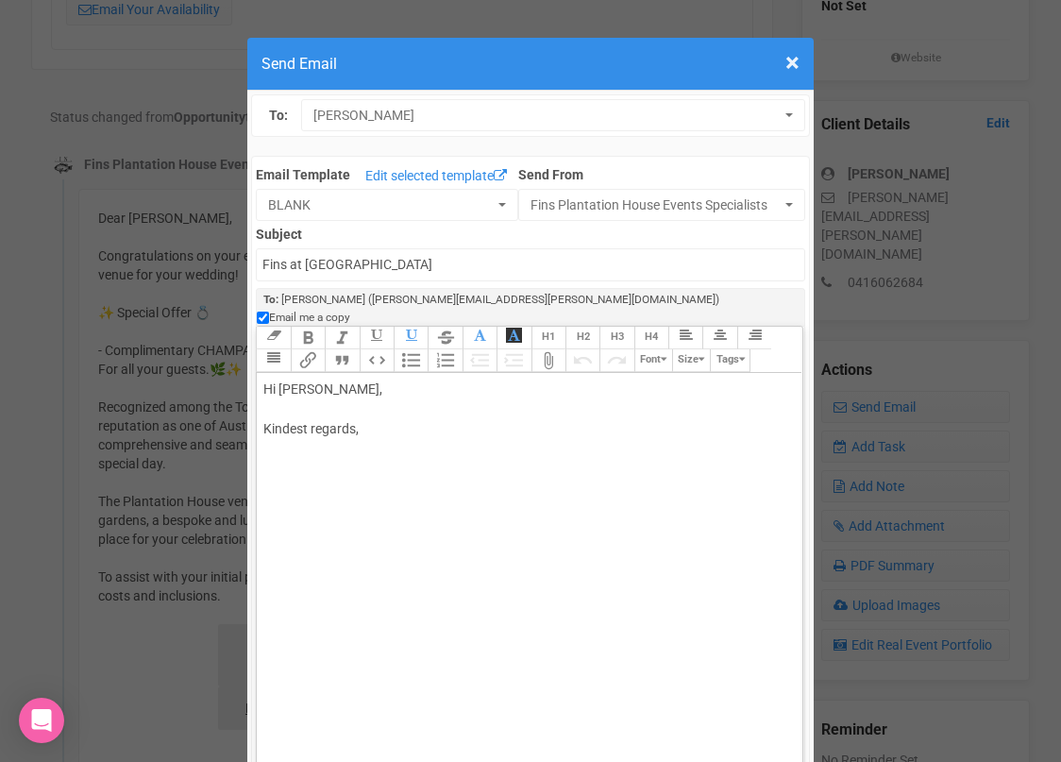
click at [343, 379] on div "Hi [PERSON_NAME], Kindest regards," at bounding box center [525, 428] width 525 height 99
drag, startPoint x: 370, startPoint y: 367, endPoint x: 313, endPoint y: 371, distance: 56.7
click at [313, 379] on div "Hi [PERSON_NAME], Kindest regards," at bounding box center [525, 428] width 525 height 99
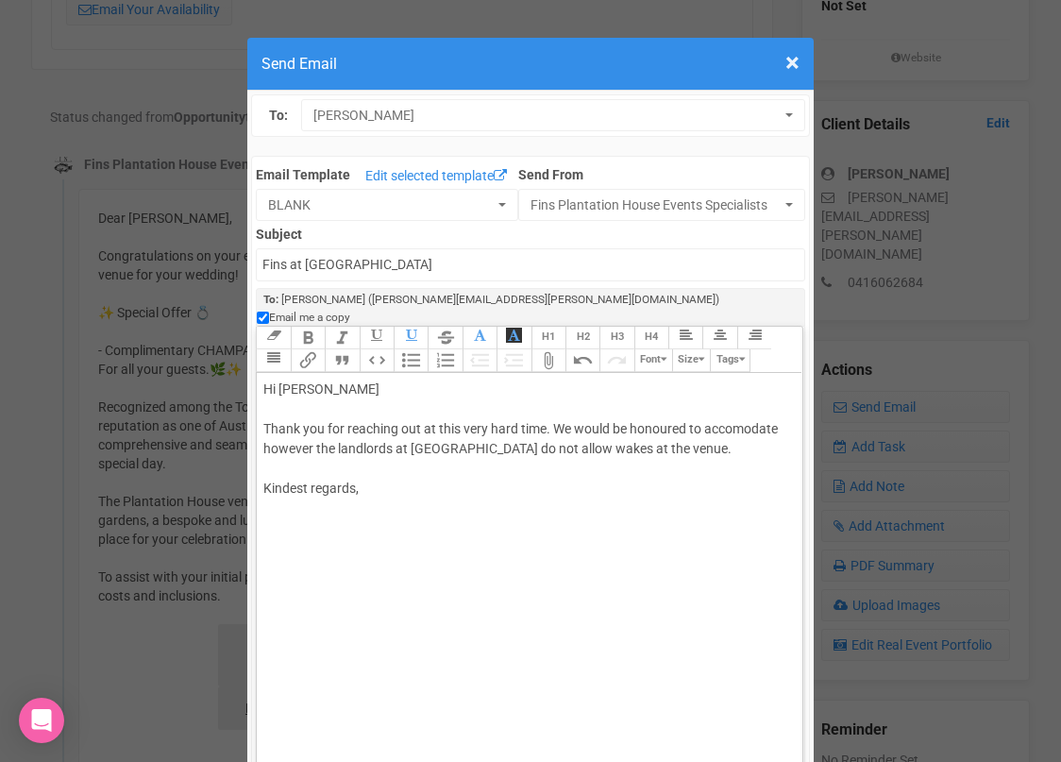
click at [739, 428] on div "Hi [PERSON_NAME] Thank you for reaching out at this very hard time. We would be…" at bounding box center [525, 458] width 525 height 159
click at [317, 467] on div "Hi [PERSON_NAME] Thank you for reaching out at this very hard time. We would be…" at bounding box center [525, 478] width 525 height 198
click at [501, 464] on div "Hi [PERSON_NAME] Thank you for reaching out at this very hard time. We would be…" at bounding box center [525, 478] width 525 height 198
click at [764, 467] on div "Hi [PERSON_NAME] Thank you for reaching out at this very hard time. We would be…" at bounding box center [525, 478] width 525 height 198
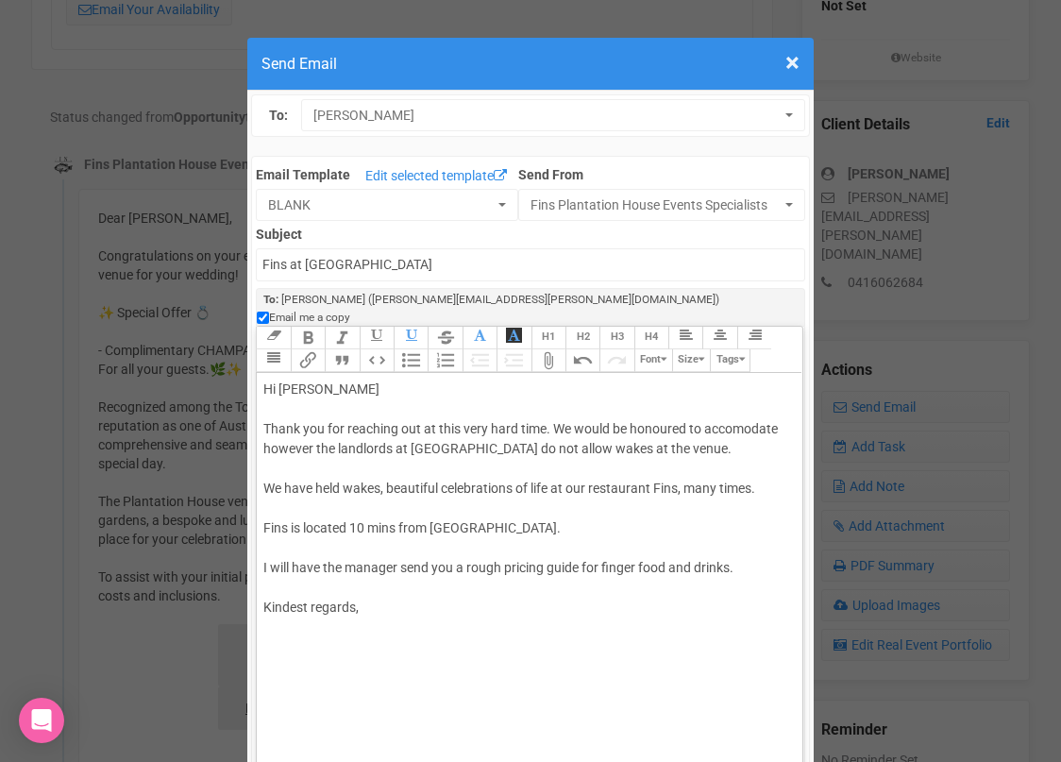
click at [367, 598] on div "Hi [PERSON_NAME] Thank you for reaching out at this very hard time. We would be…" at bounding box center [525, 517] width 525 height 277
click at [344, 472] on div "Hi [PERSON_NAME] Thank you for reaching out at this very hard time. We would be…" at bounding box center [525, 527] width 525 height 297
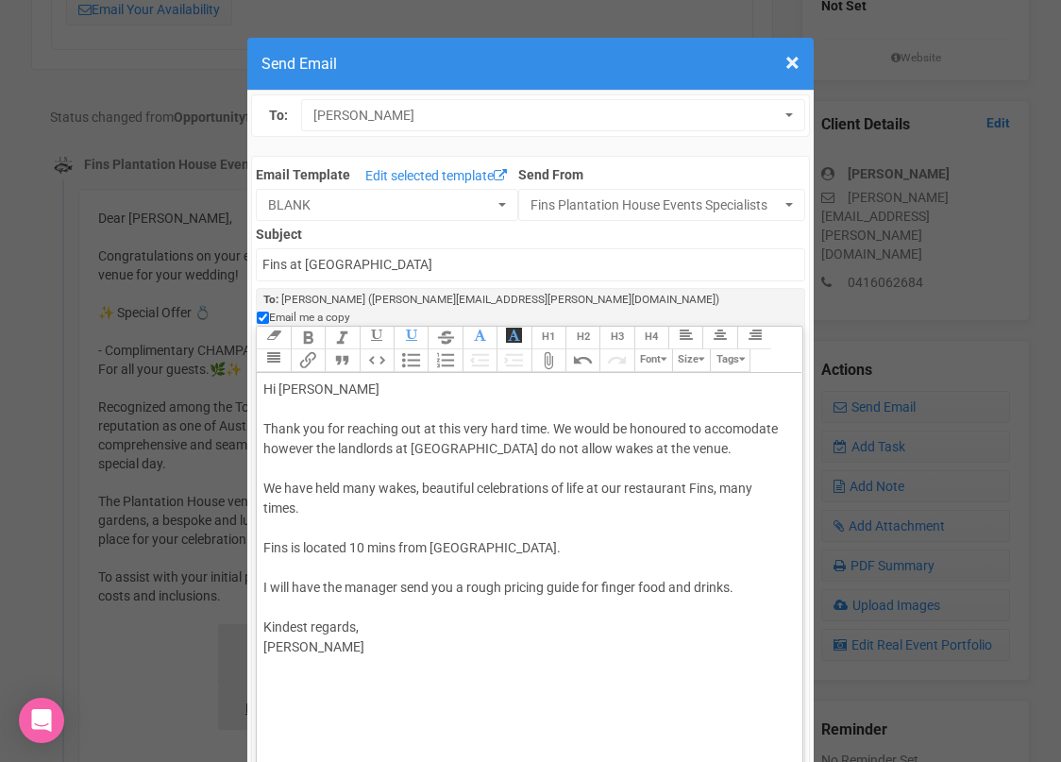
click at [424, 471] on div "Hi [PERSON_NAME] Thank you for reaching out at this very hard time. We would be…" at bounding box center [525, 537] width 525 height 317
click at [622, 469] on div "Hi [PERSON_NAME] Thank you for reaching out at this very hard time. We would be…" at bounding box center [525, 537] width 525 height 317
drag, startPoint x: 415, startPoint y: 495, endPoint x: 264, endPoint y: 493, distance: 151.0
click at [264, 493] on div "Hi [PERSON_NAME] Thank you for reaching out at this very hard time. We would be…" at bounding box center [525, 537] width 525 height 317
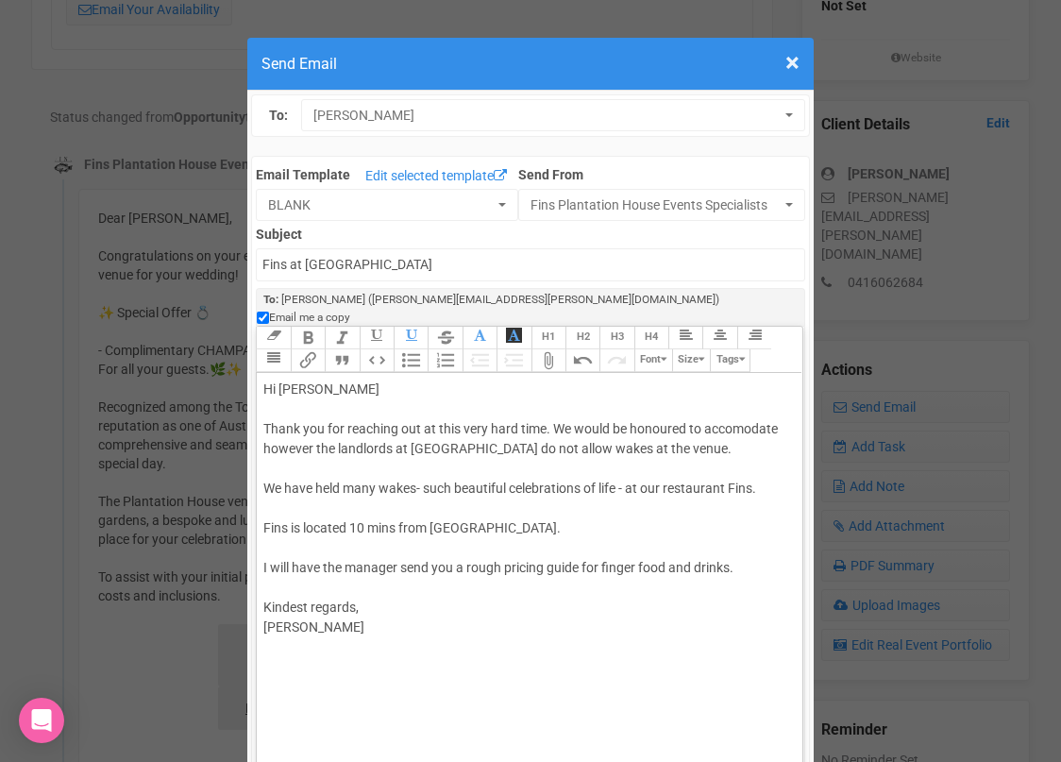
click at [769, 548] on div "Hi [PERSON_NAME] Thank you for reaching out at this very hard time. We would be…" at bounding box center [525, 527] width 525 height 297
click at [364, 570] on div "Hi [PERSON_NAME] Thank you for reaching out at this very hard time. We would be…" at bounding box center [525, 537] width 525 height 317
click at [431, 564] on div "Hi [PERSON_NAME] Thank you for reaching out at this very hard time. We would be…" at bounding box center [525, 537] width 525 height 317
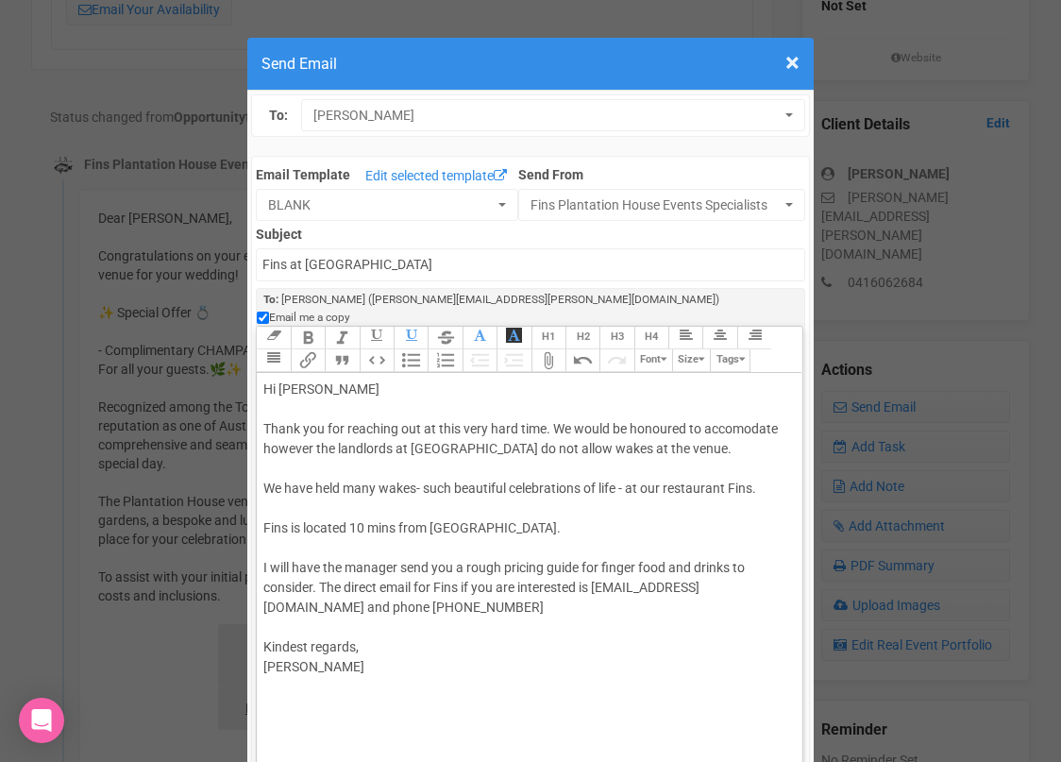
type trix-editor "<div>Hi Jodi&nbsp;<br><br>Thank you for reaching out at this very hard time. We…"
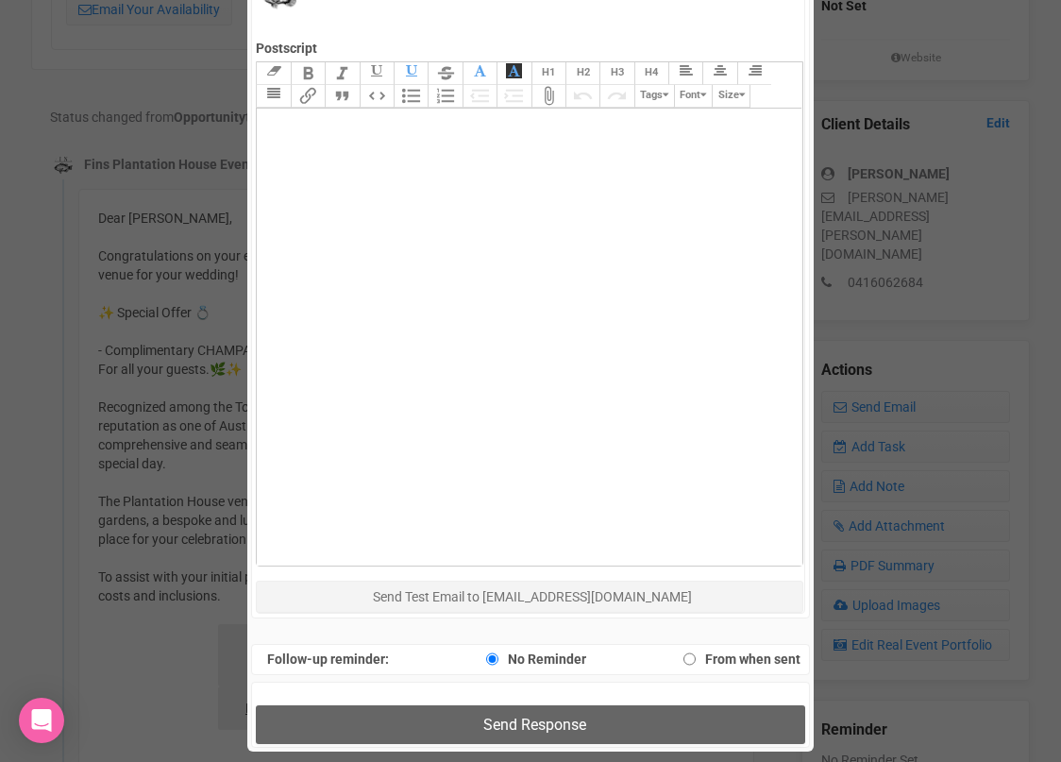
scroll to position [921, 0]
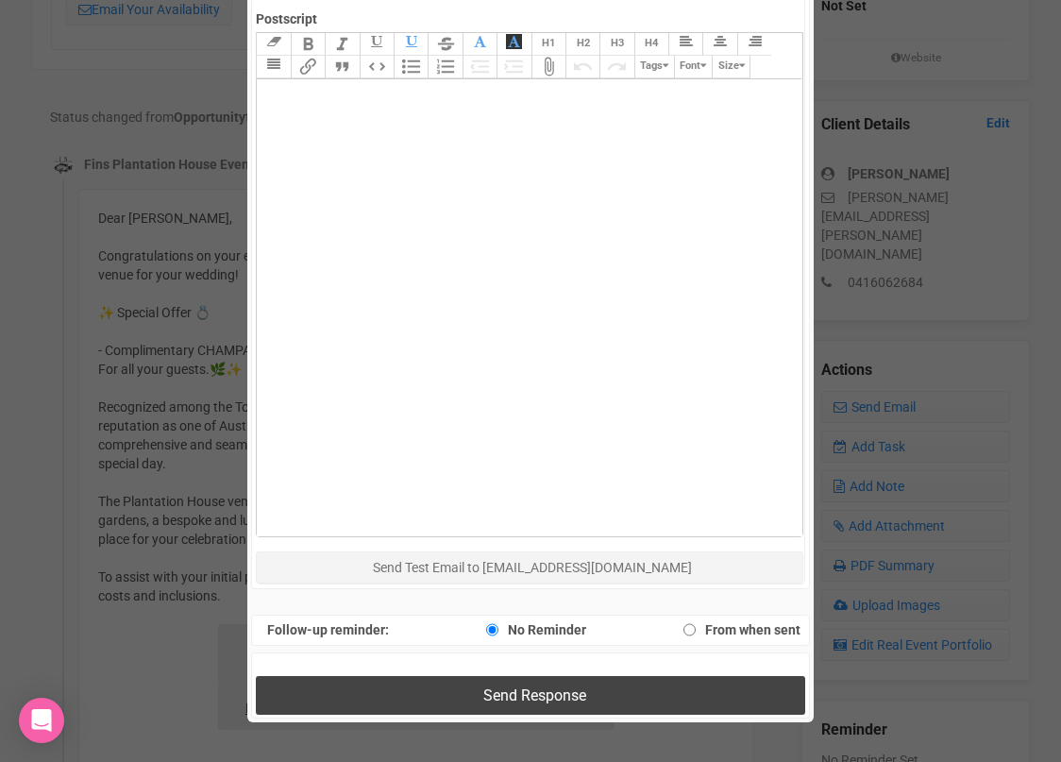
click at [423, 676] on button "Send Response" at bounding box center [530, 695] width 548 height 39
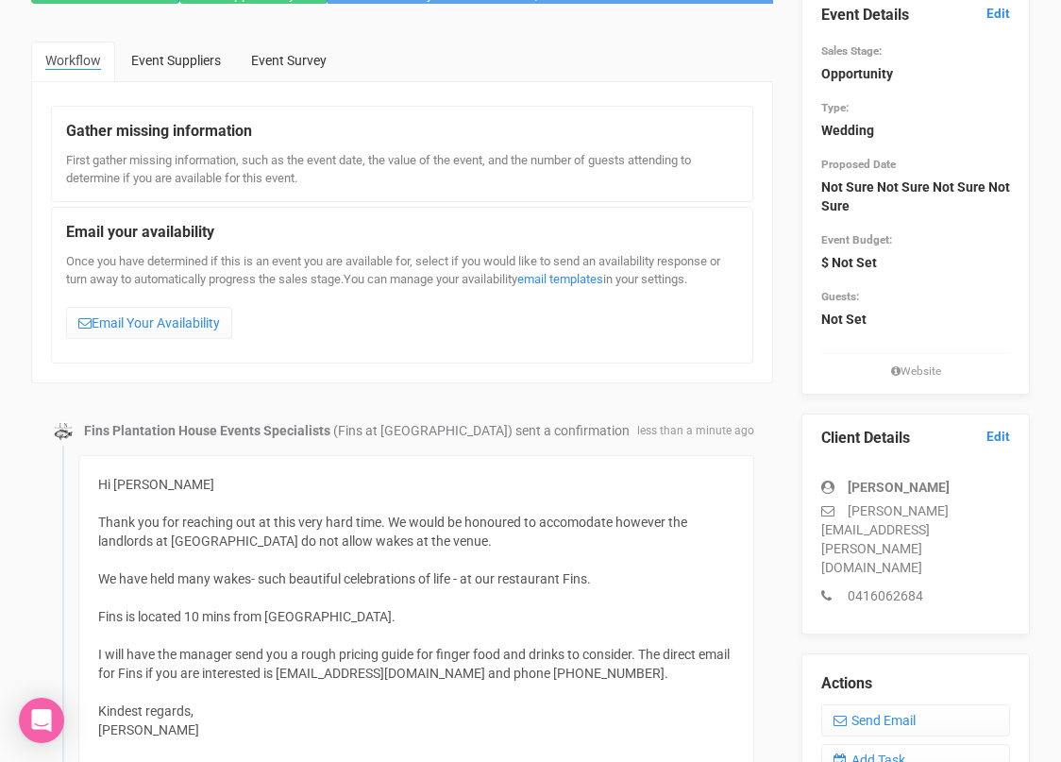
scroll to position [0, 0]
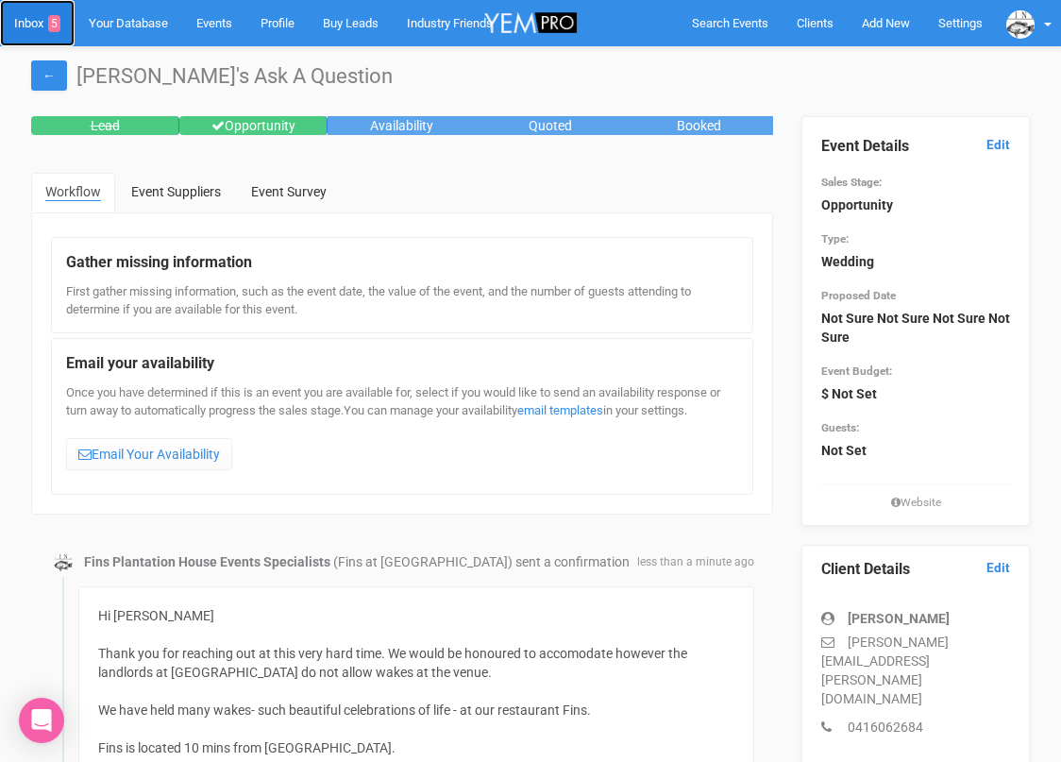
click at [27, 26] on link "Inbox 5" at bounding box center [37, 23] width 75 height 46
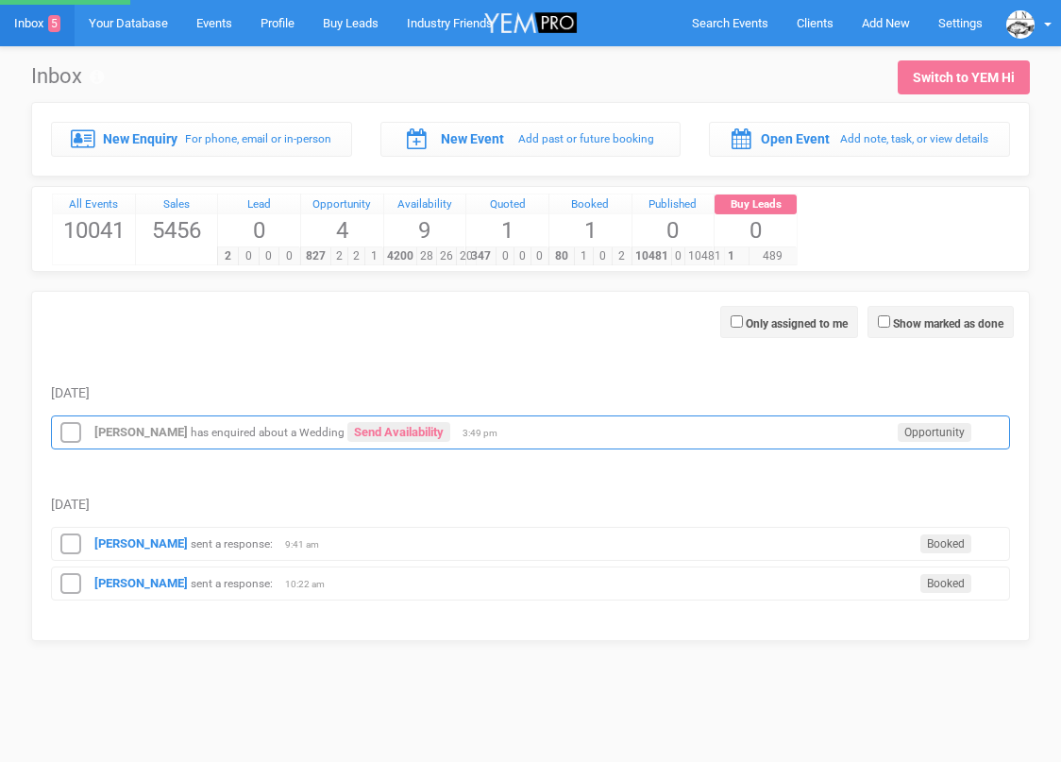
click at [71, 425] on icon at bounding box center [71, 433] width 28 height 25
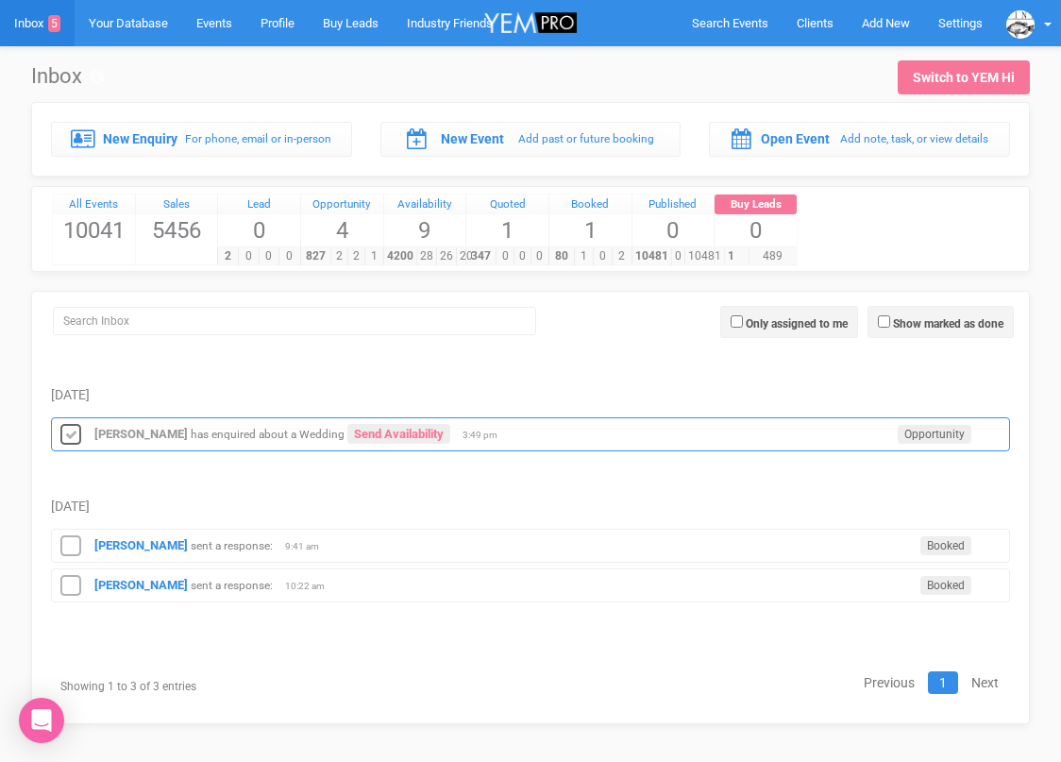
click at [72, 424] on icon at bounding box center [71, 435] width 28 height 25
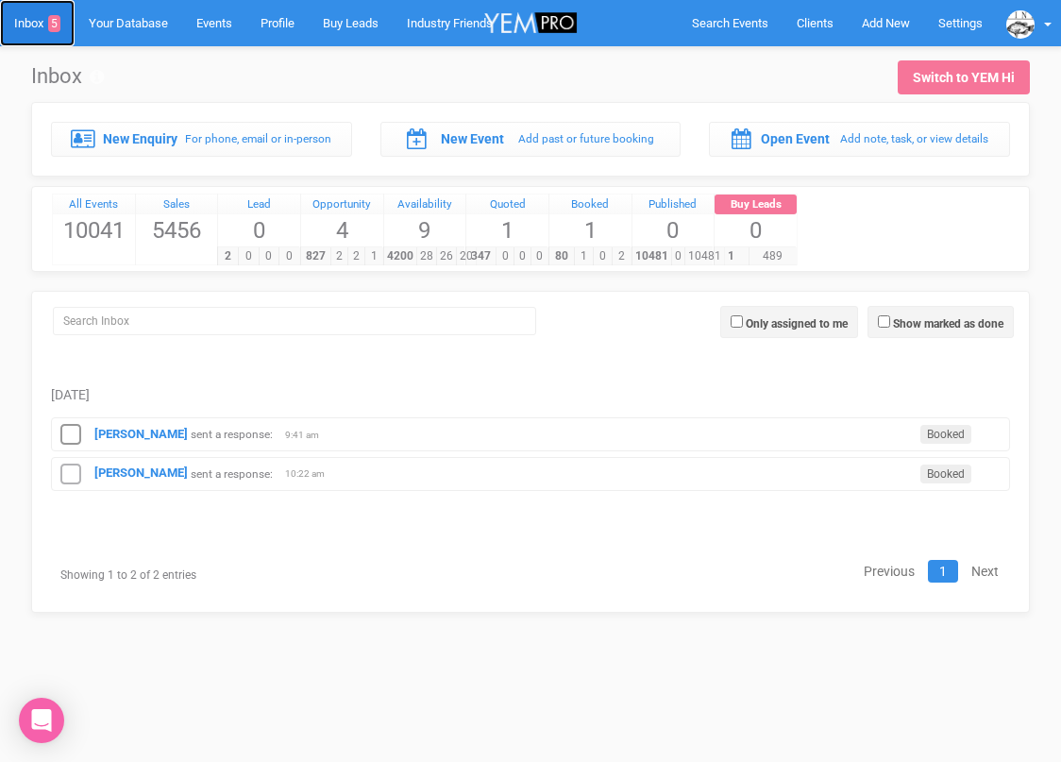
click at [41, 33] on link "Inbox 5" at bounding box center [37, 23] width 75 height 46
